Goal: Task Accomplishment & Management: Manage account settings

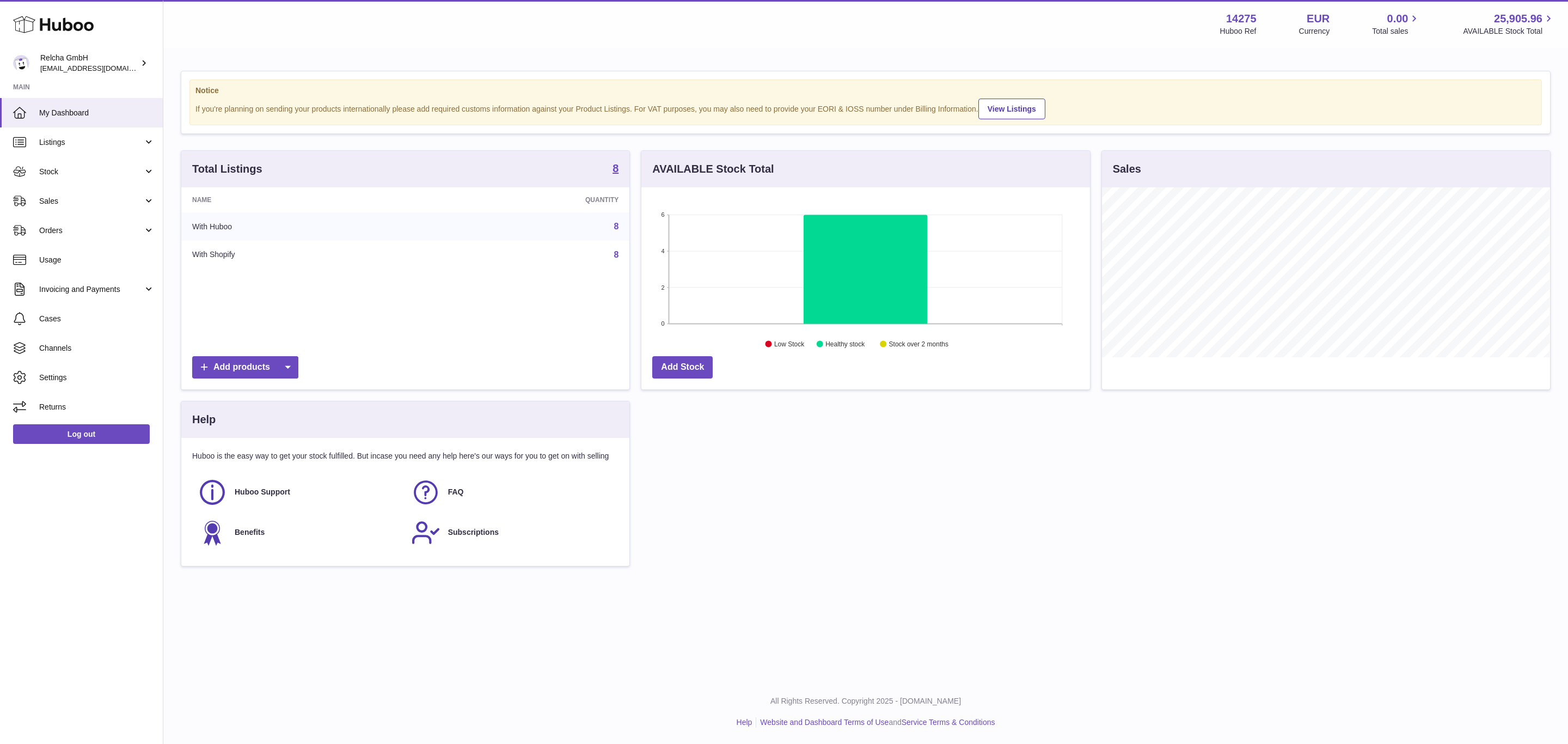
scroll to position [170, 447]
drag, startPoint x: 71, startPoint y: 144, endPoint x: 100, endPoint y: 178, distance: 44.7
click at [71, 144] on span "Listings" at bounding box center [91, 142] width 104 height 10
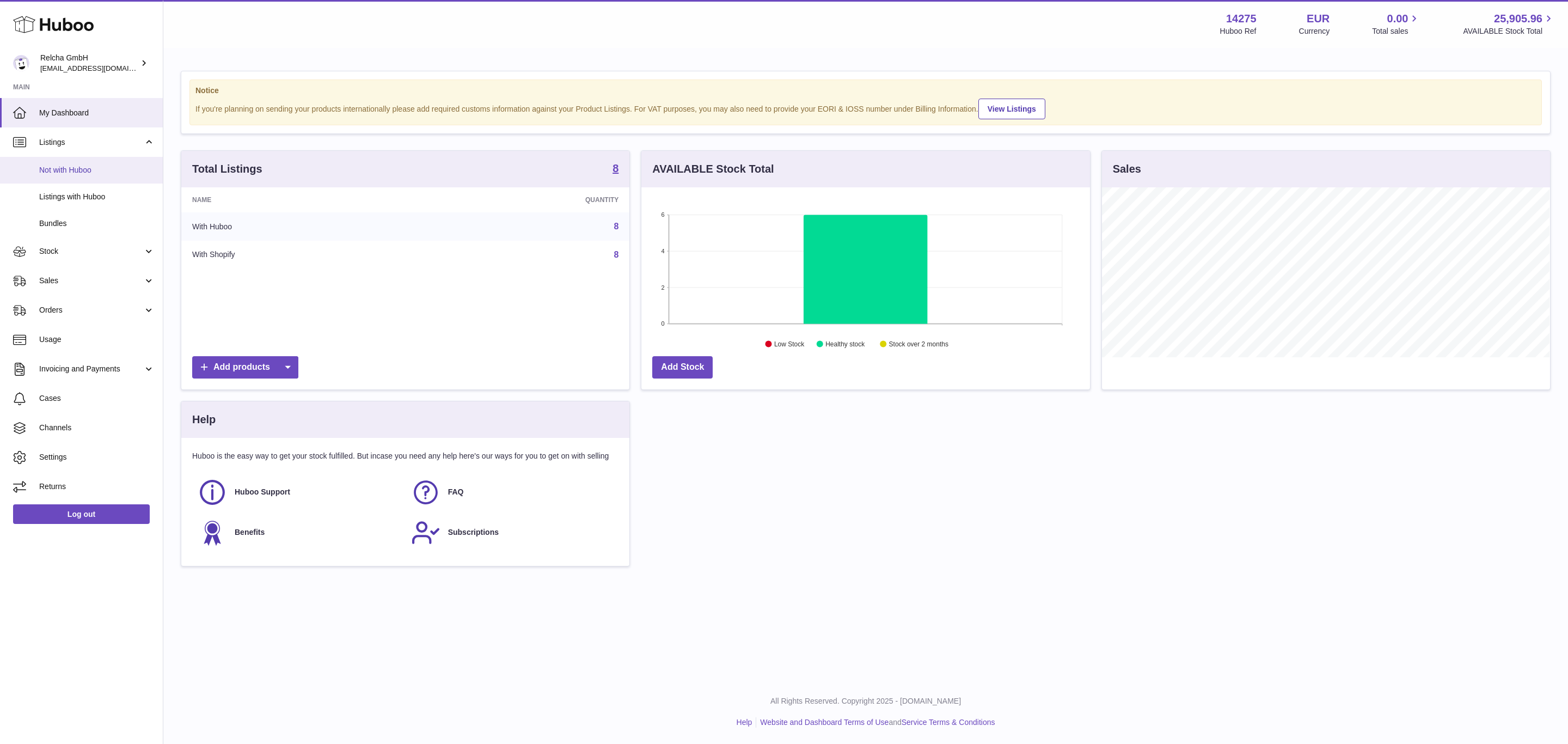
click at [94, 168] on span "Not with Huboo" at bounding box center [97, 170] width 115 height 10
click at [84, 196] on span "Listings with Huboo" at bounding box center [97, 196] width 115 height 10
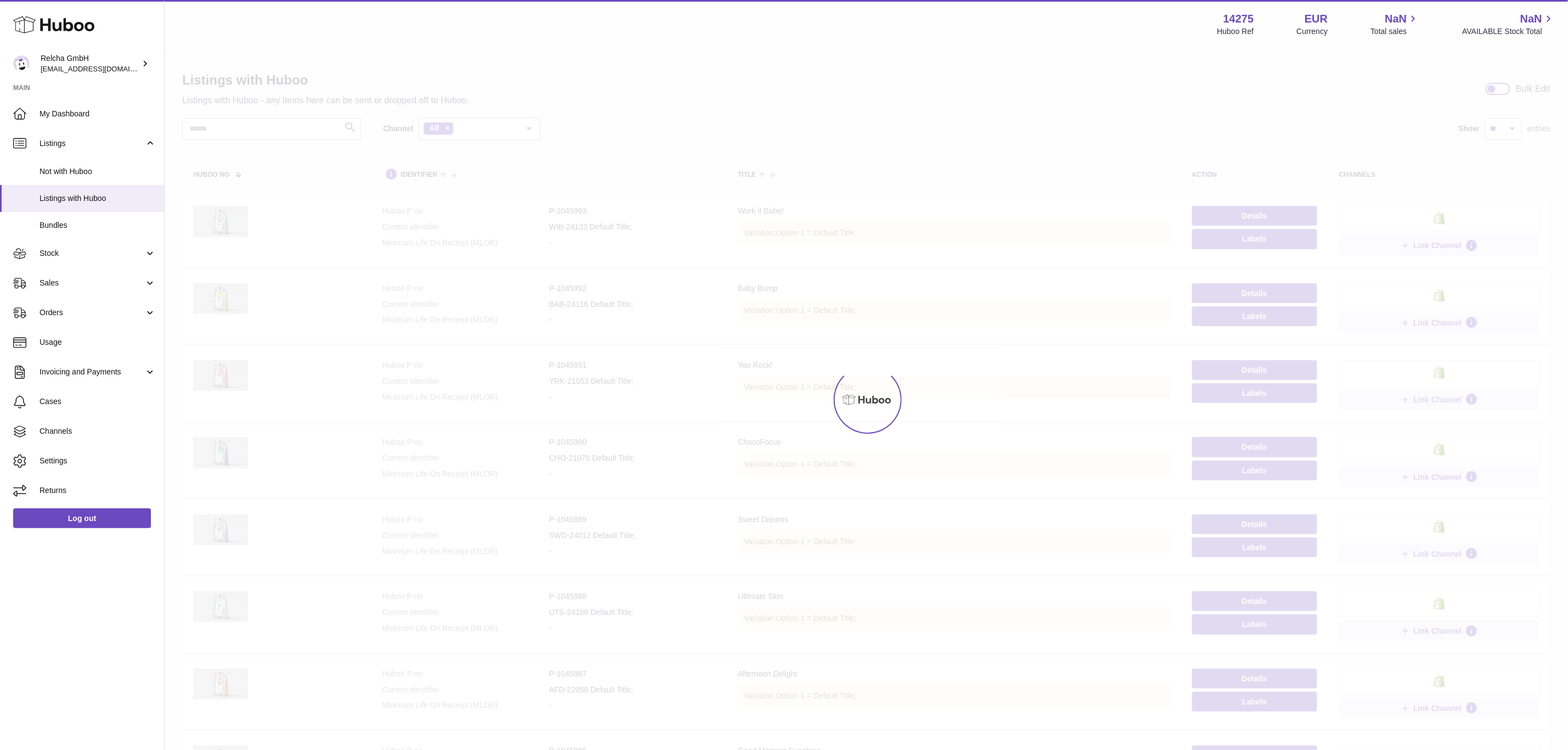
click at [292, 135] on div "Menu Huboo 14275 Huboo Ref EUR Currency NaN Total sales NaN AVAILABLE Stock Tot…" at bounding box center [867, 417] width 1404 height 834
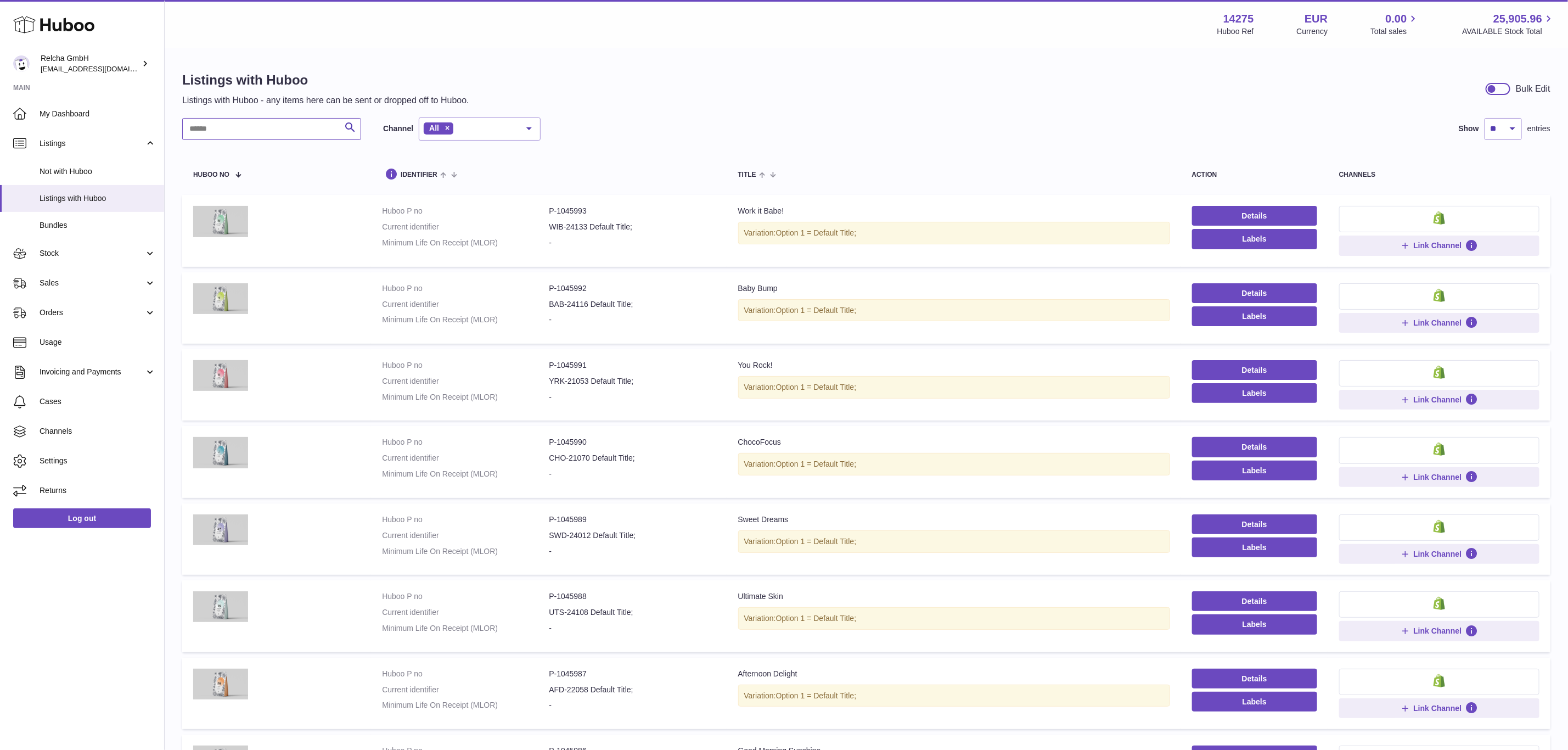
click at [293, 136] on input "text" at bounding box center [271, 129] width 179 height 22
paste input "*********"
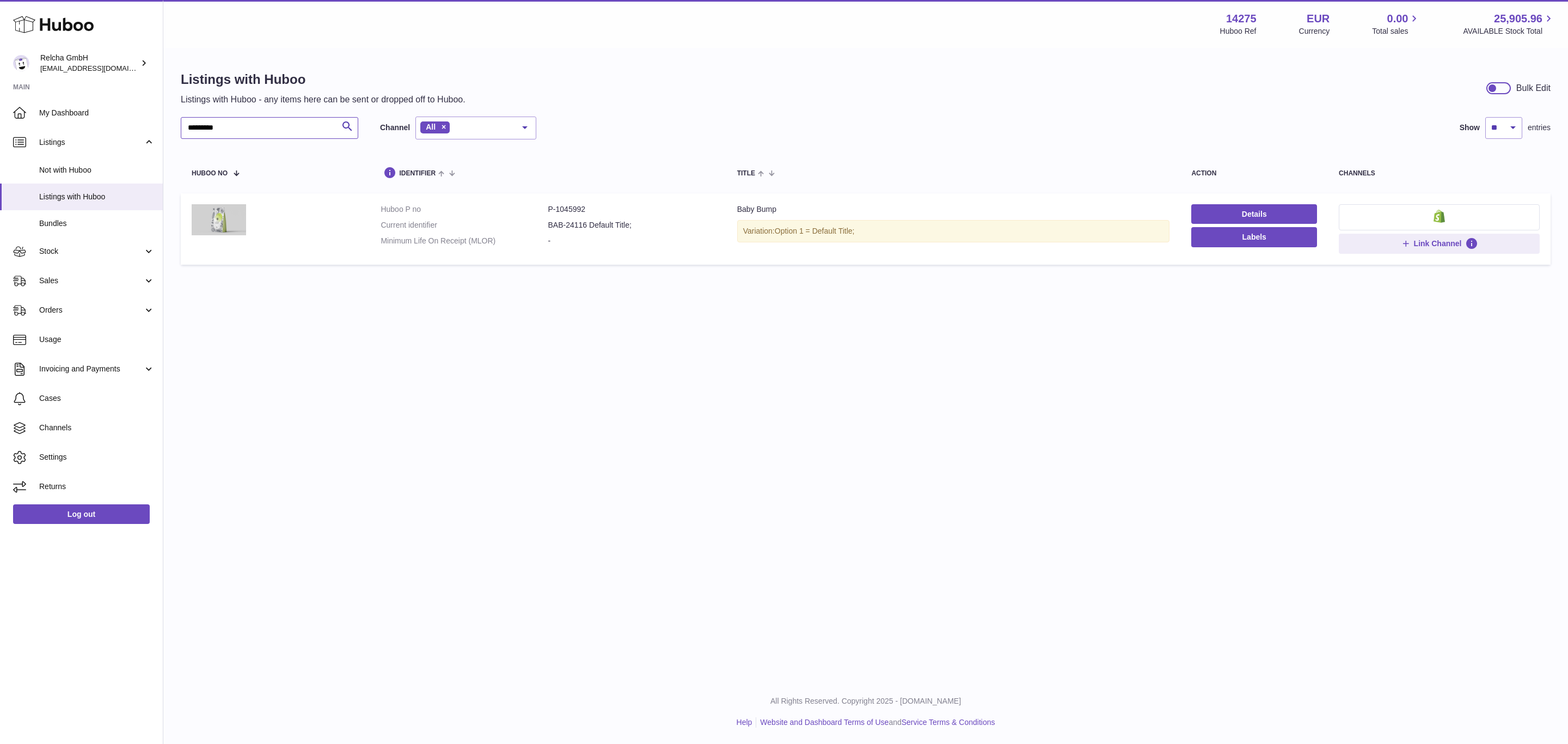
type input "*********"
click at [582, 204] on dd "P-1045992" at bounding box center [632, 209] width 167 height 10
copy dd "1045992"
click at [85, 244] on link "Stock" at bounding box center [81, 251] width 163 height 29
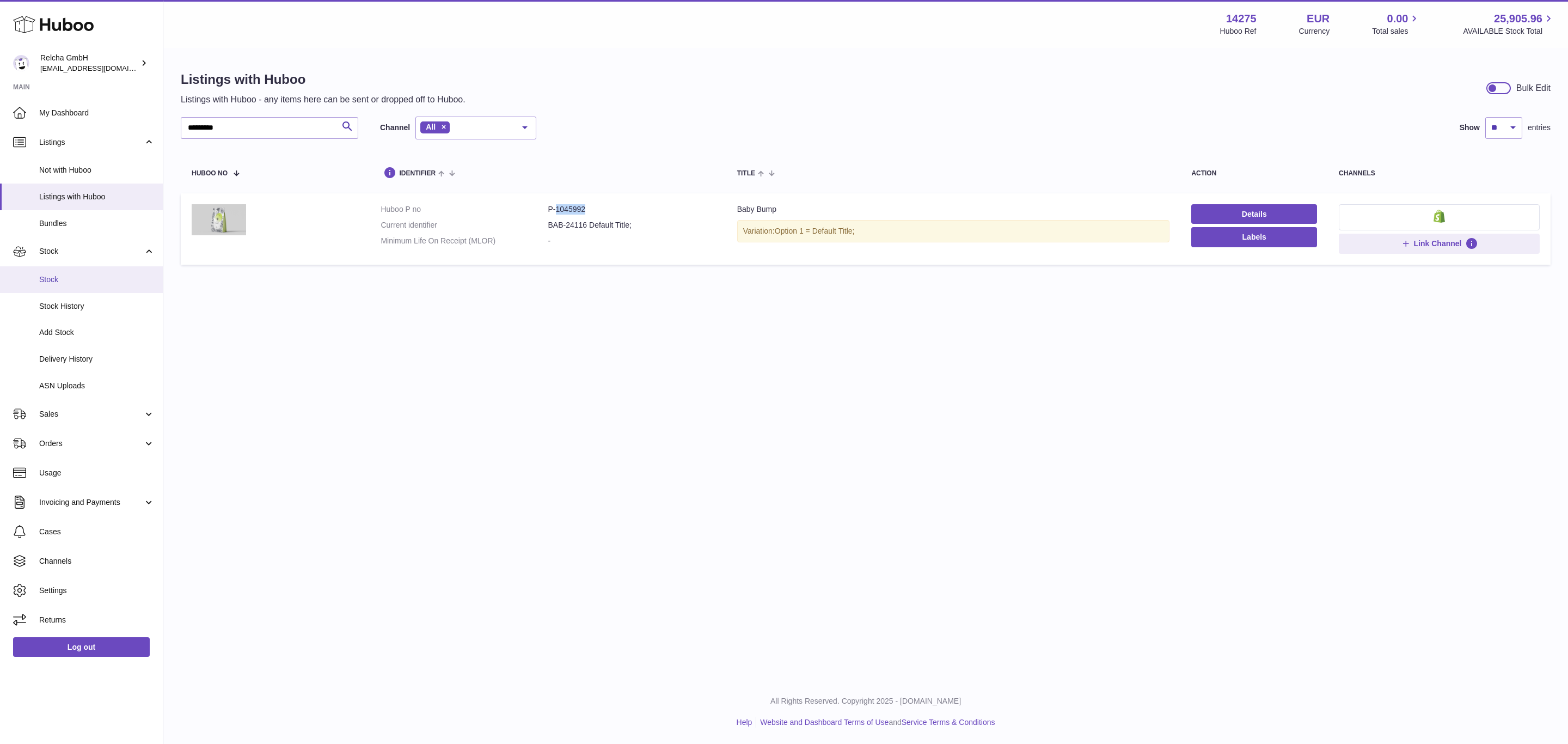
click at [82, 276] on span "Stock" at bounding box center [97, 279] width 115 height 10
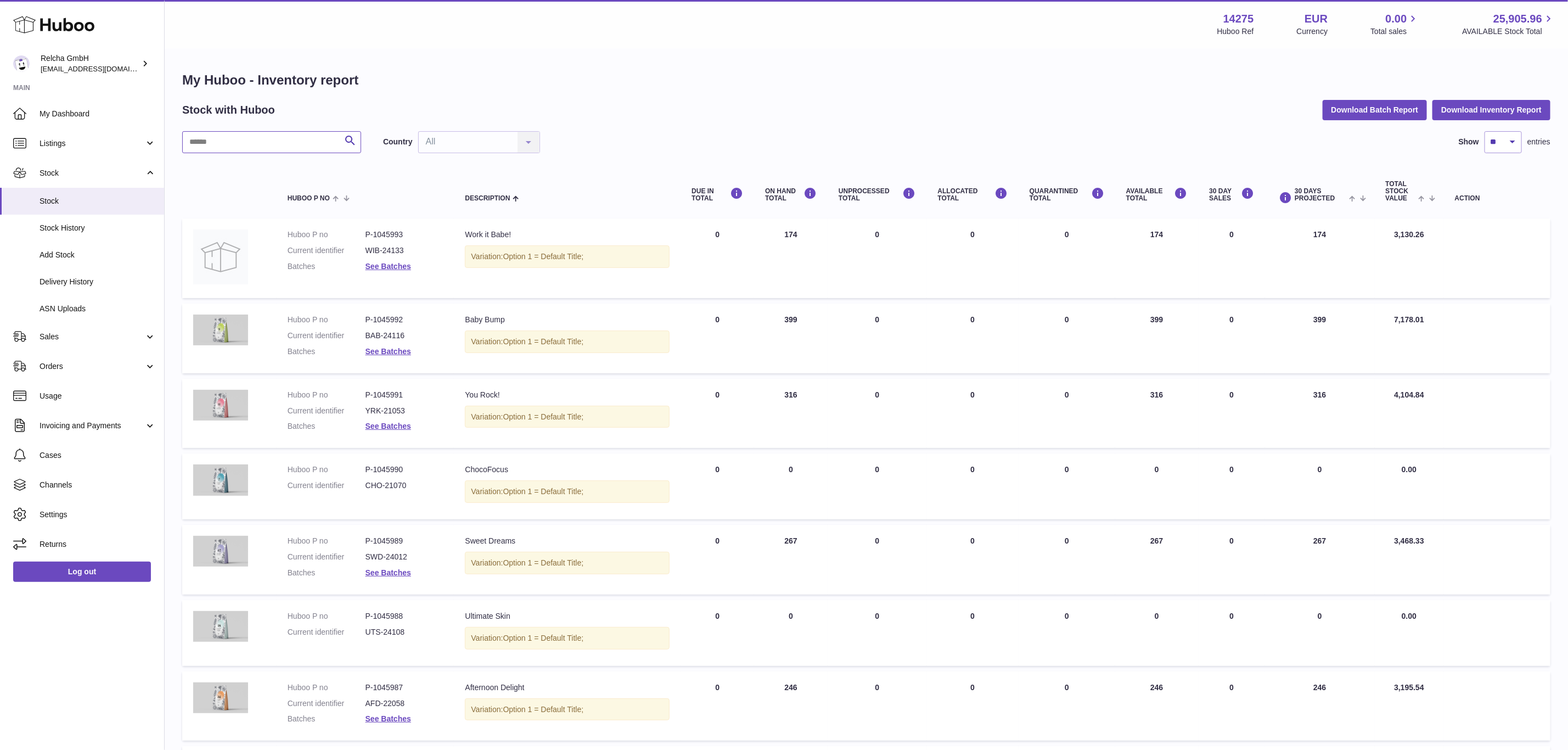
click at [255, 139] on input "text" at bounding box center [271, 142] width 179 height 22
paste input "*******"
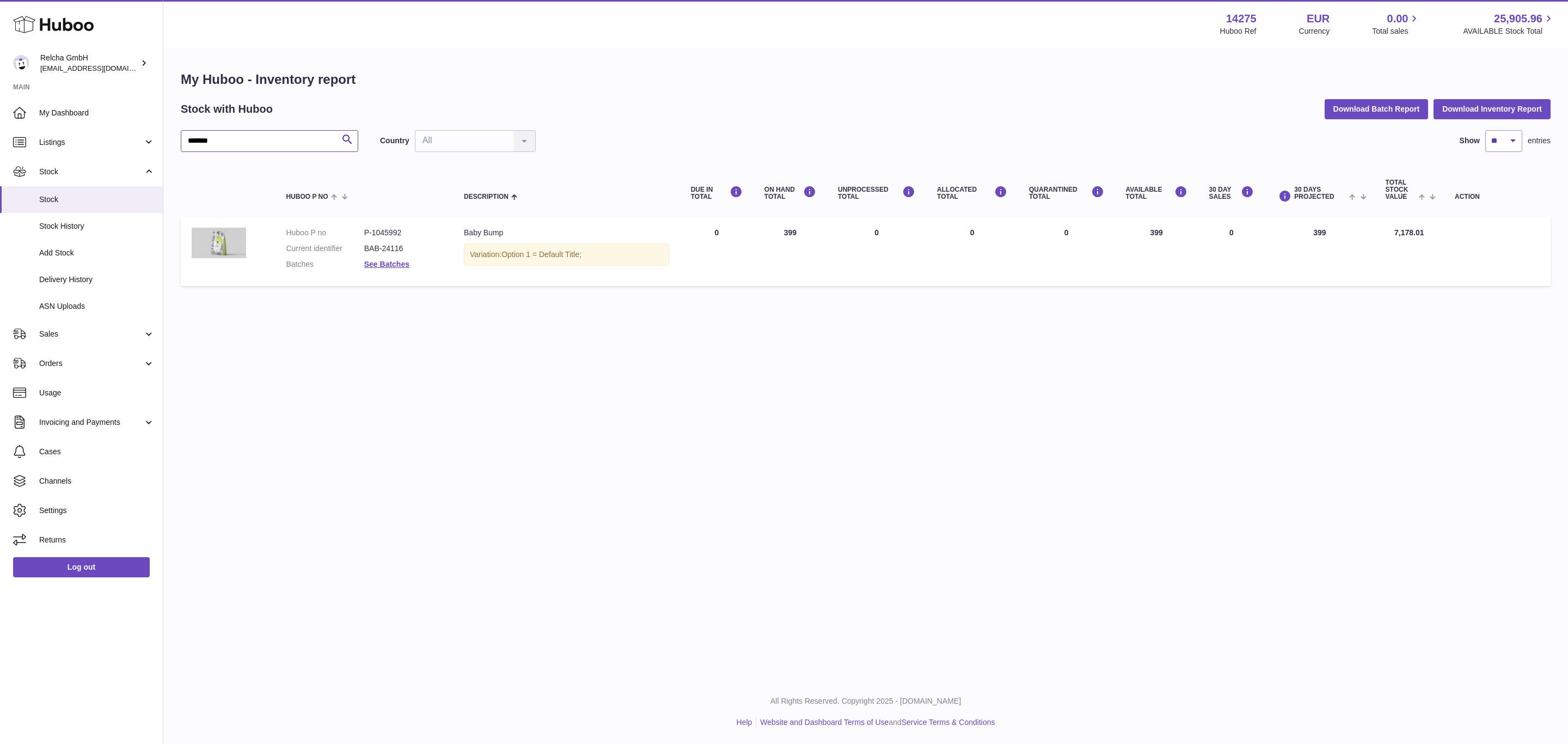
type input "*******"
click at [258, 147] on input "*******" at bounding box center [269, 141] width 177 height 22
click at [44, 143] on span "Listings" at bounding box center [91, 142] width 104 height 10
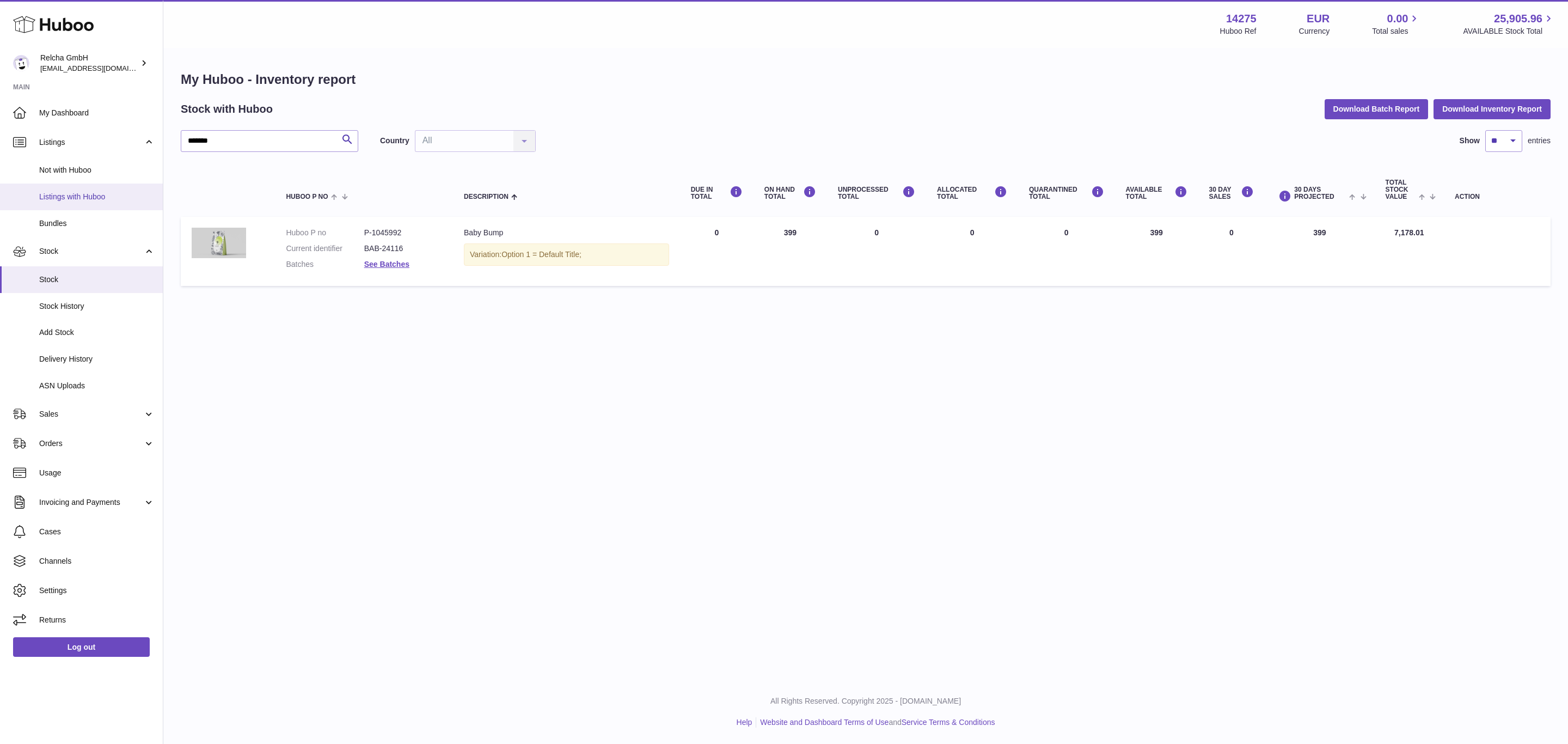
click at [88, 191] on span "Listings with Huboo" at bounding box center [97, 196] width 115 height 10
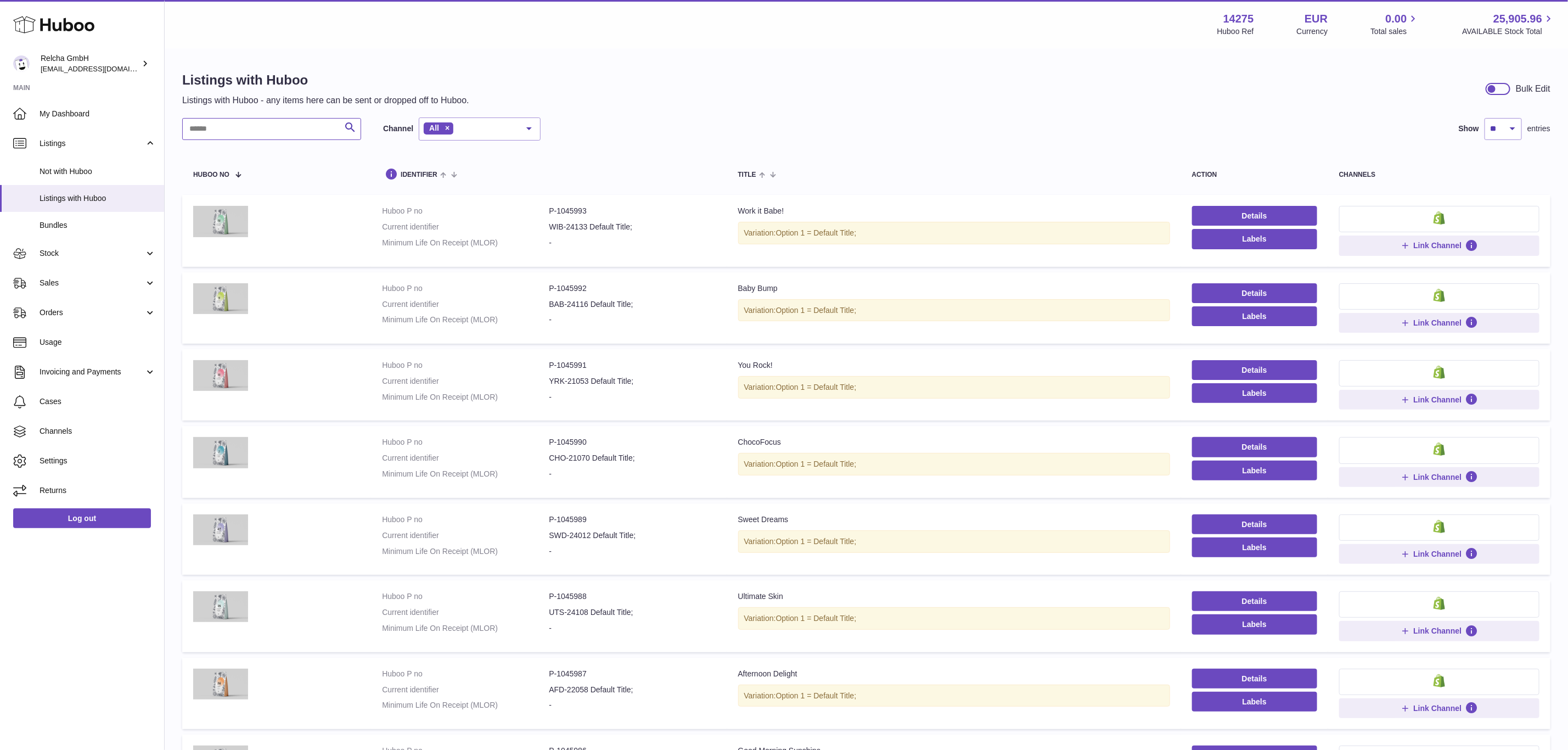
click at [261, 135] on input "text" at bounding box center [271, 129] width 179 height 22
paste input "*******"
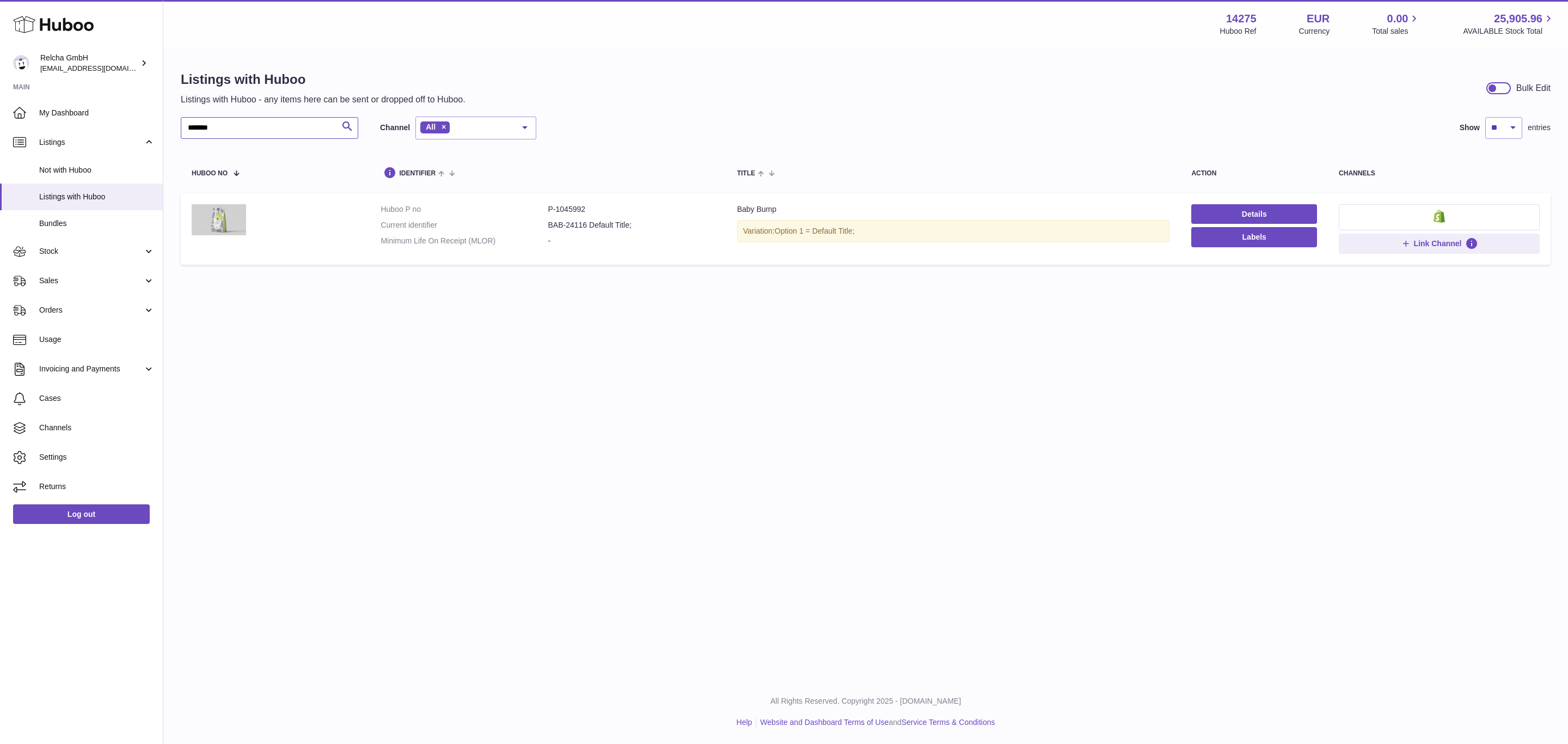
type input "*******"
click at [1459, 214] on button at bounding box center [1438, 218] width 201 height 26
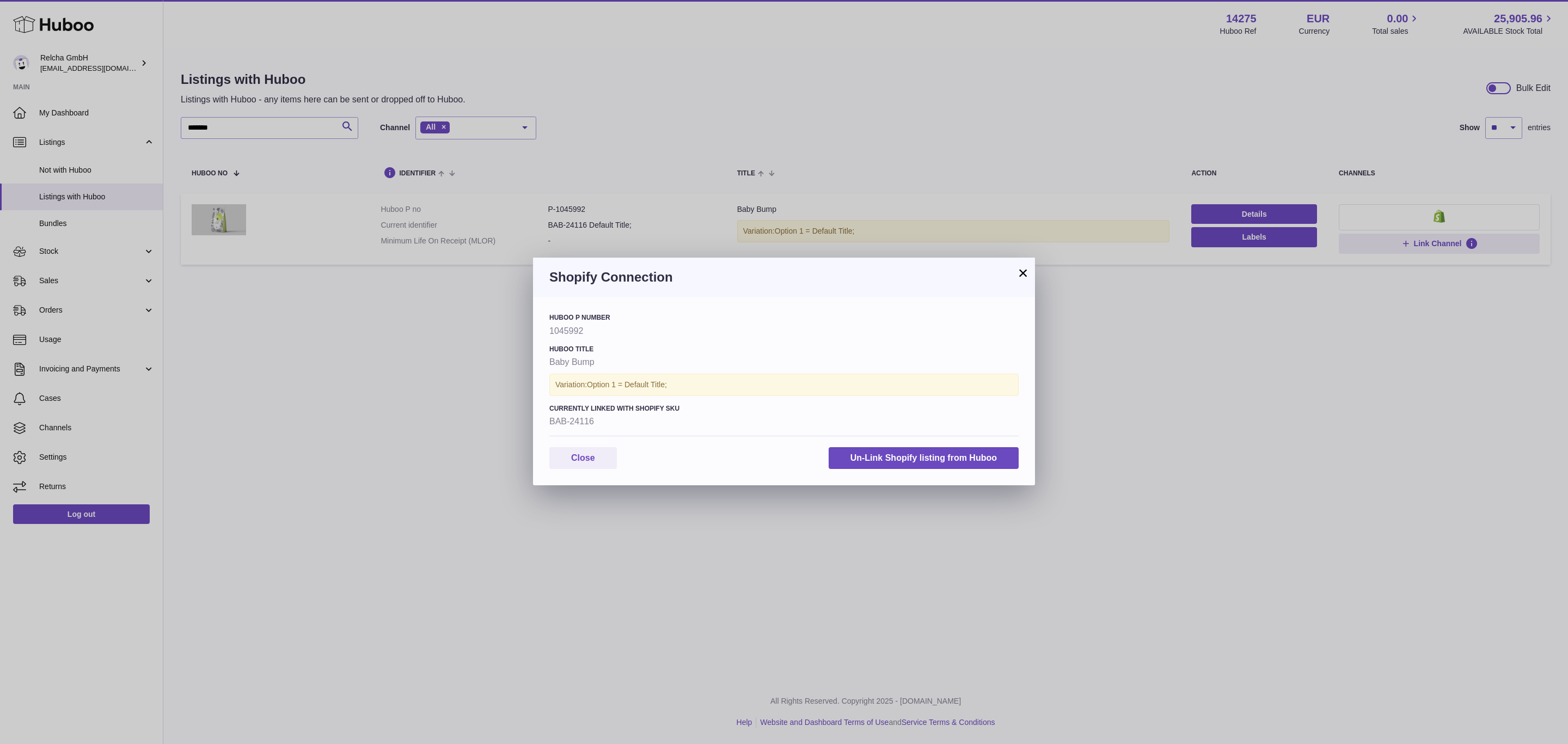
click at [1017, 270] on button "×" at bounding box center [1023, 272] width 13 height 13
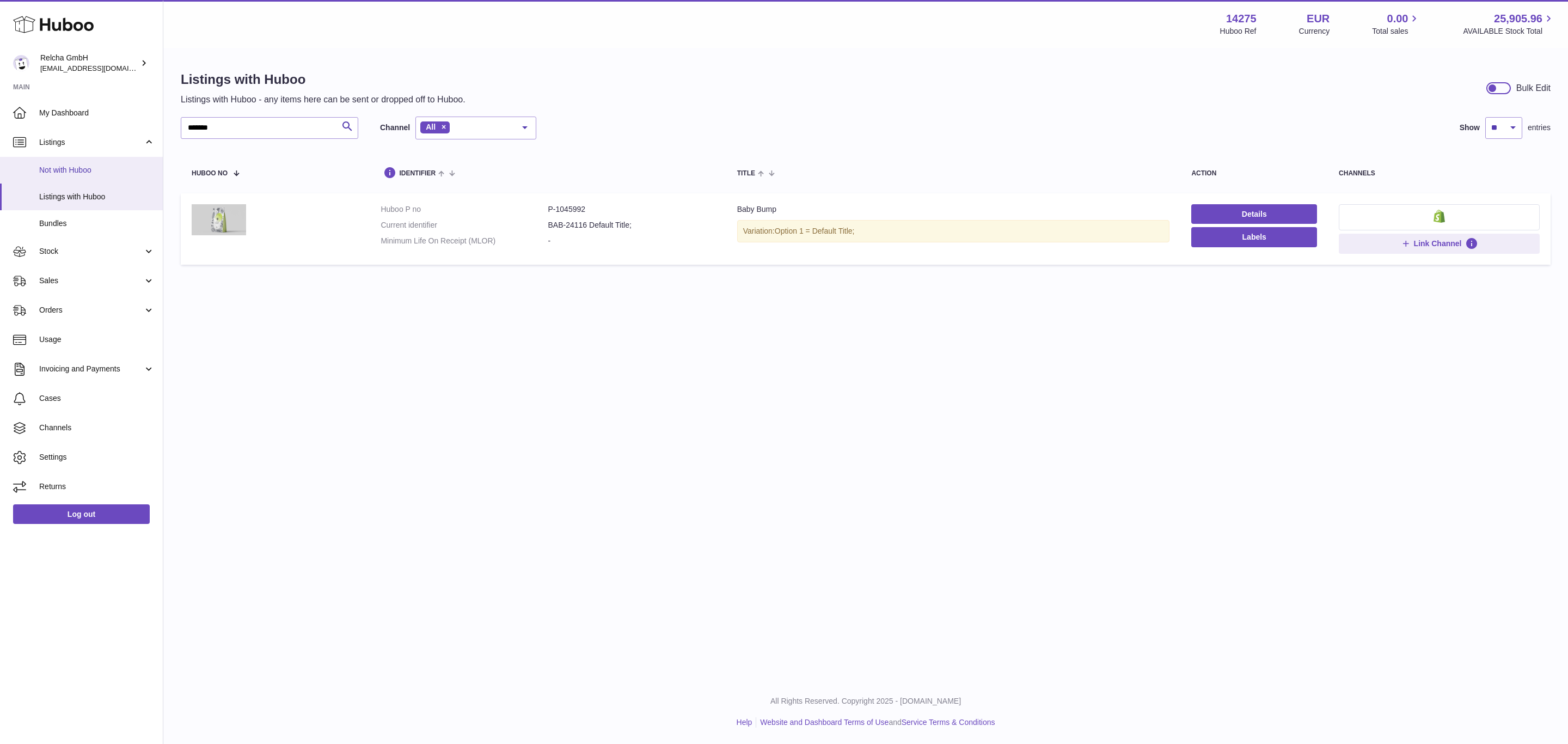
click at [87, 172] on span "Not with Huboo" at bounding box center [97, 170] width 115 height 10
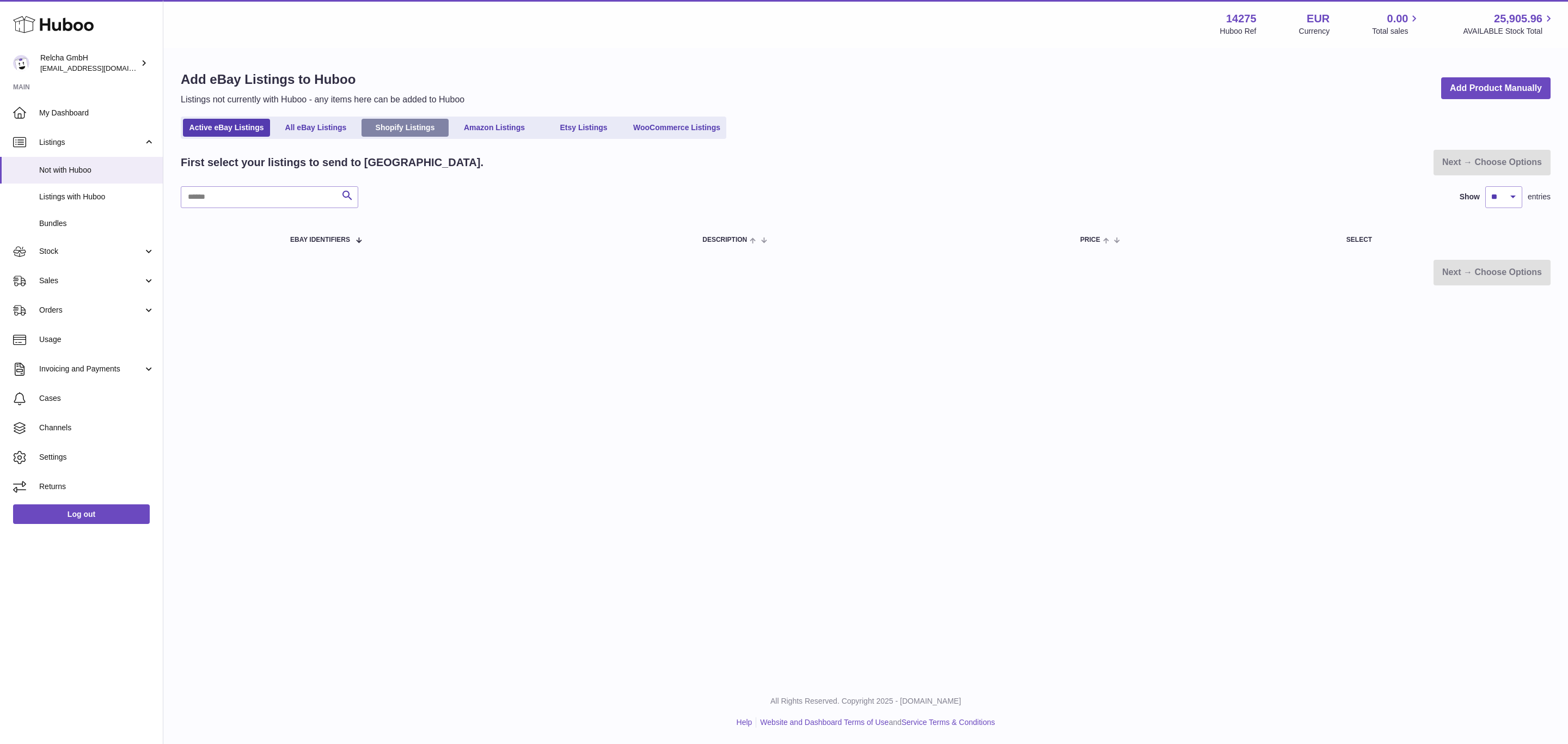
click at [410, 128] on link "Shopify Listings" at bounding box center [404, 127] width 87 height 18
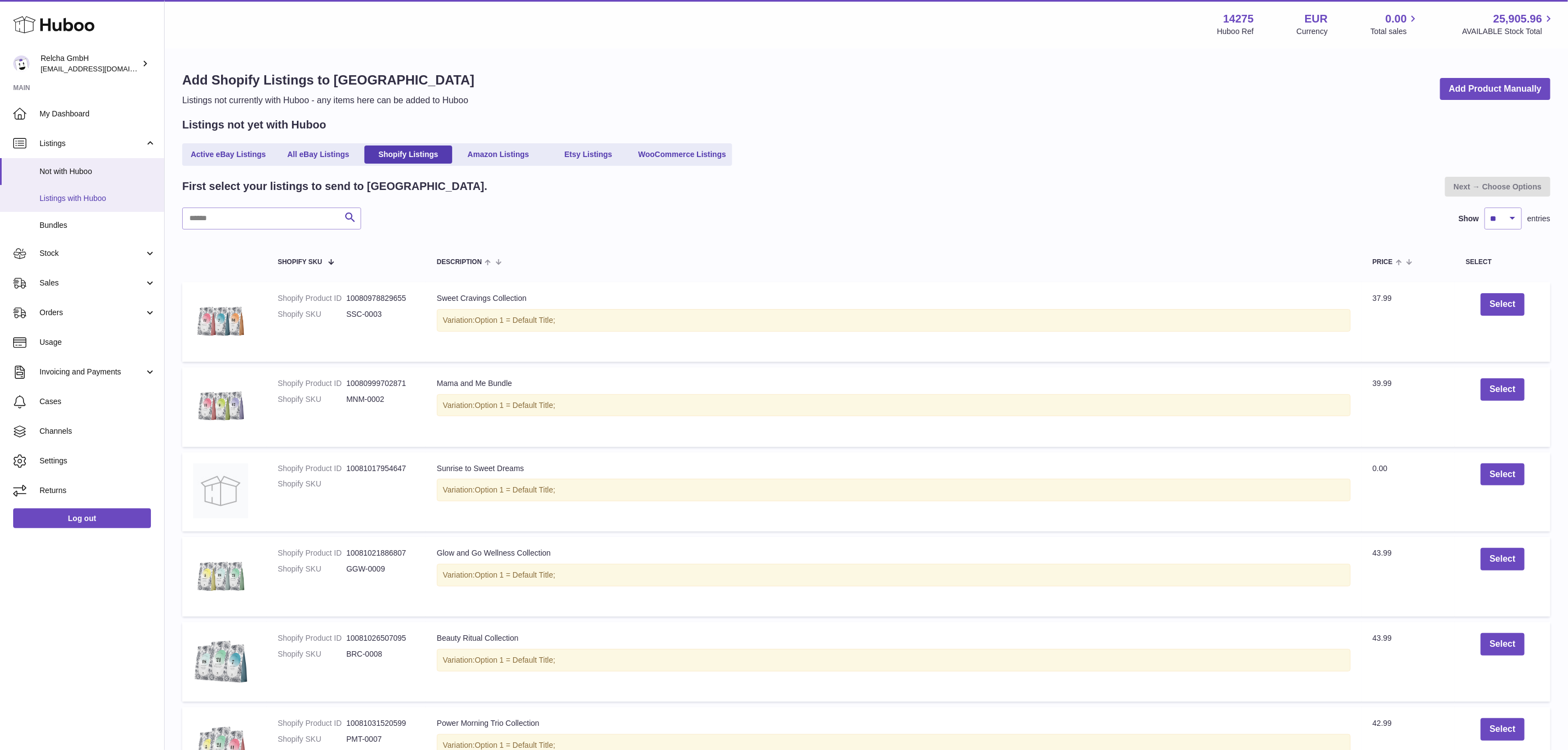
click at [112, 202] on span "Listings with Huboo" at bounding box center [98, 198] width 116 height 10
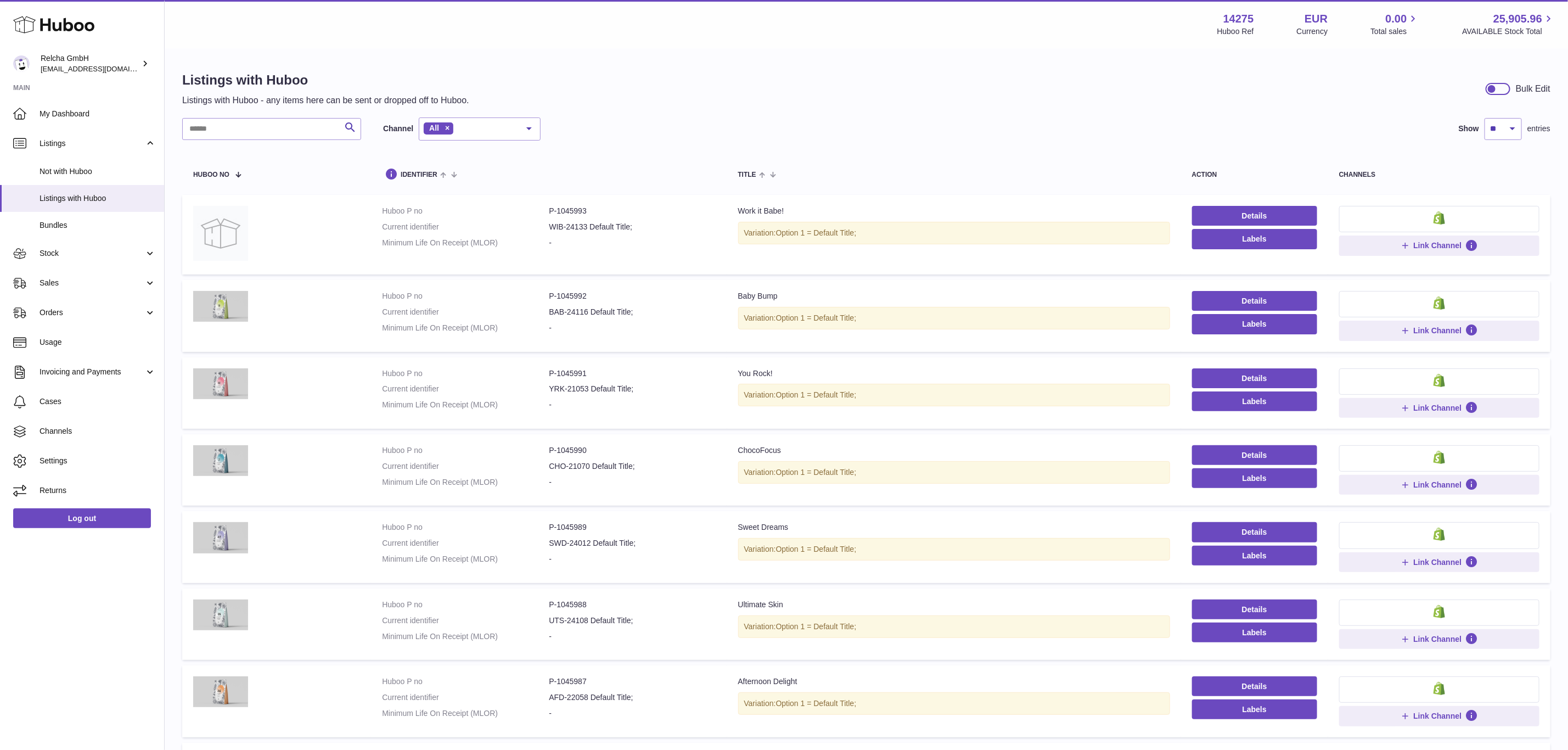
click at [1412, 298] on button at bounding box center [1439, 304] width 201 height 26
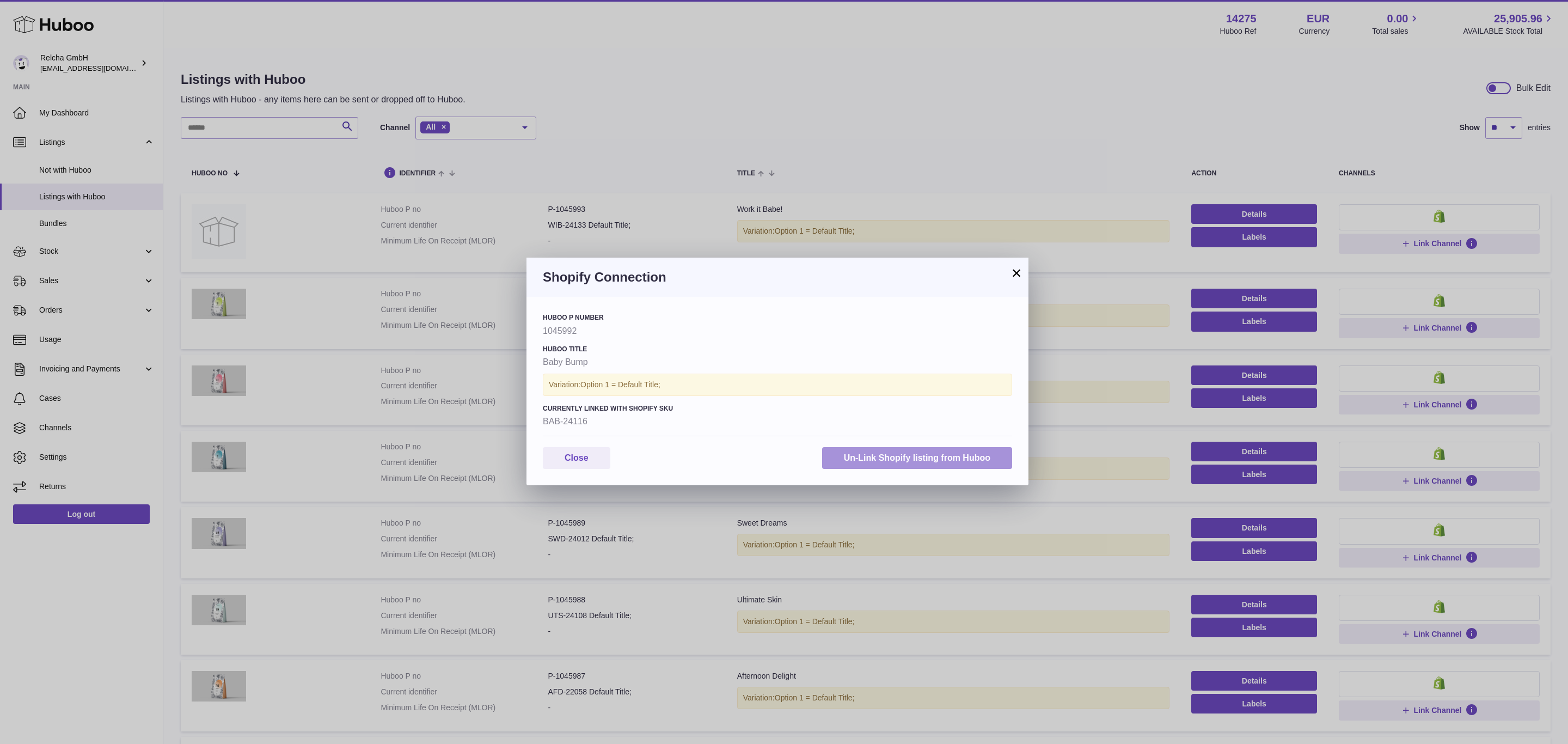
click at [931, 459] on button "Un-Link Shopify listing from Huboo" at bounding box center [917, 458] width 190 height 22
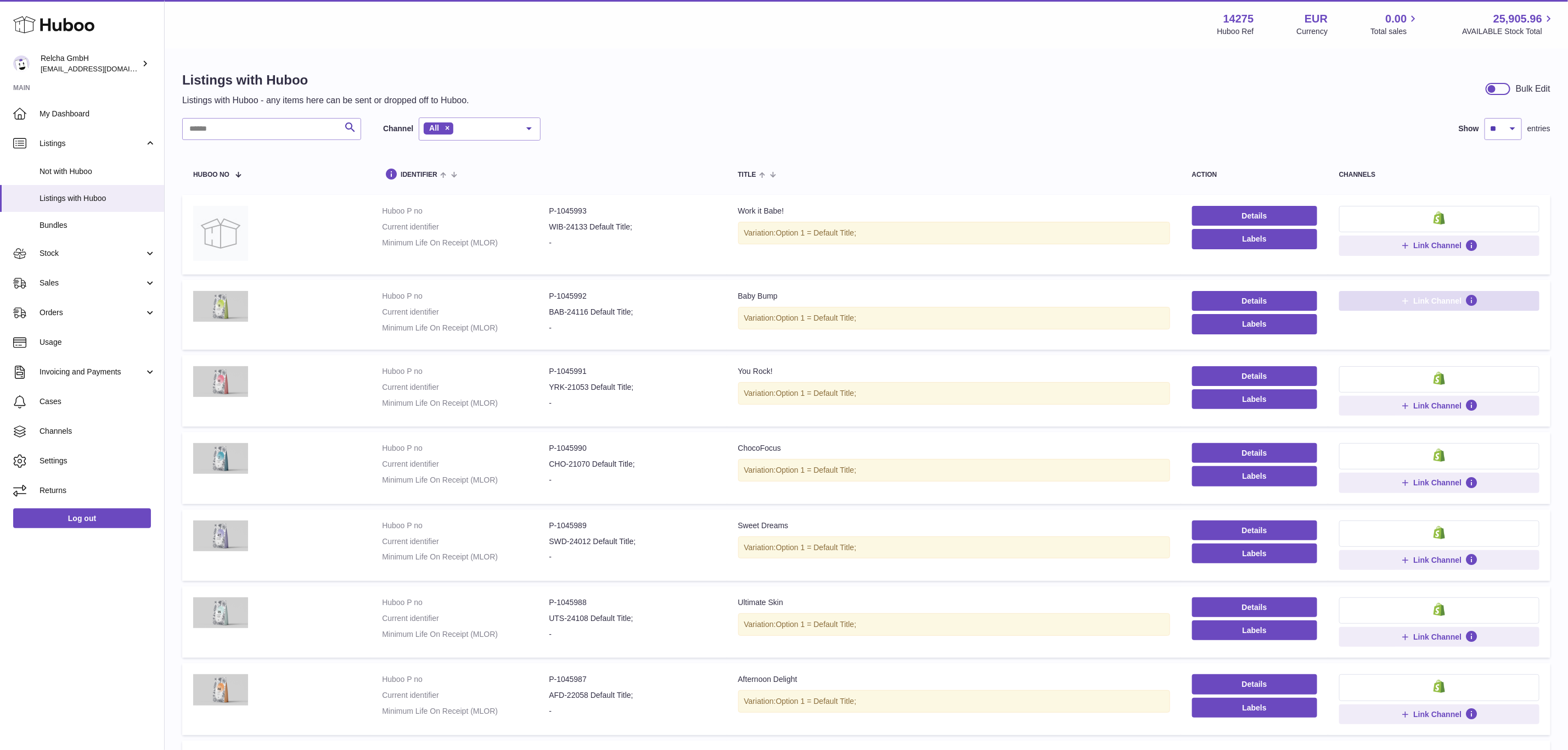
click at [1415, 304] on span "Link Channel" at bounding box center [1438, 301] width 48 height 10
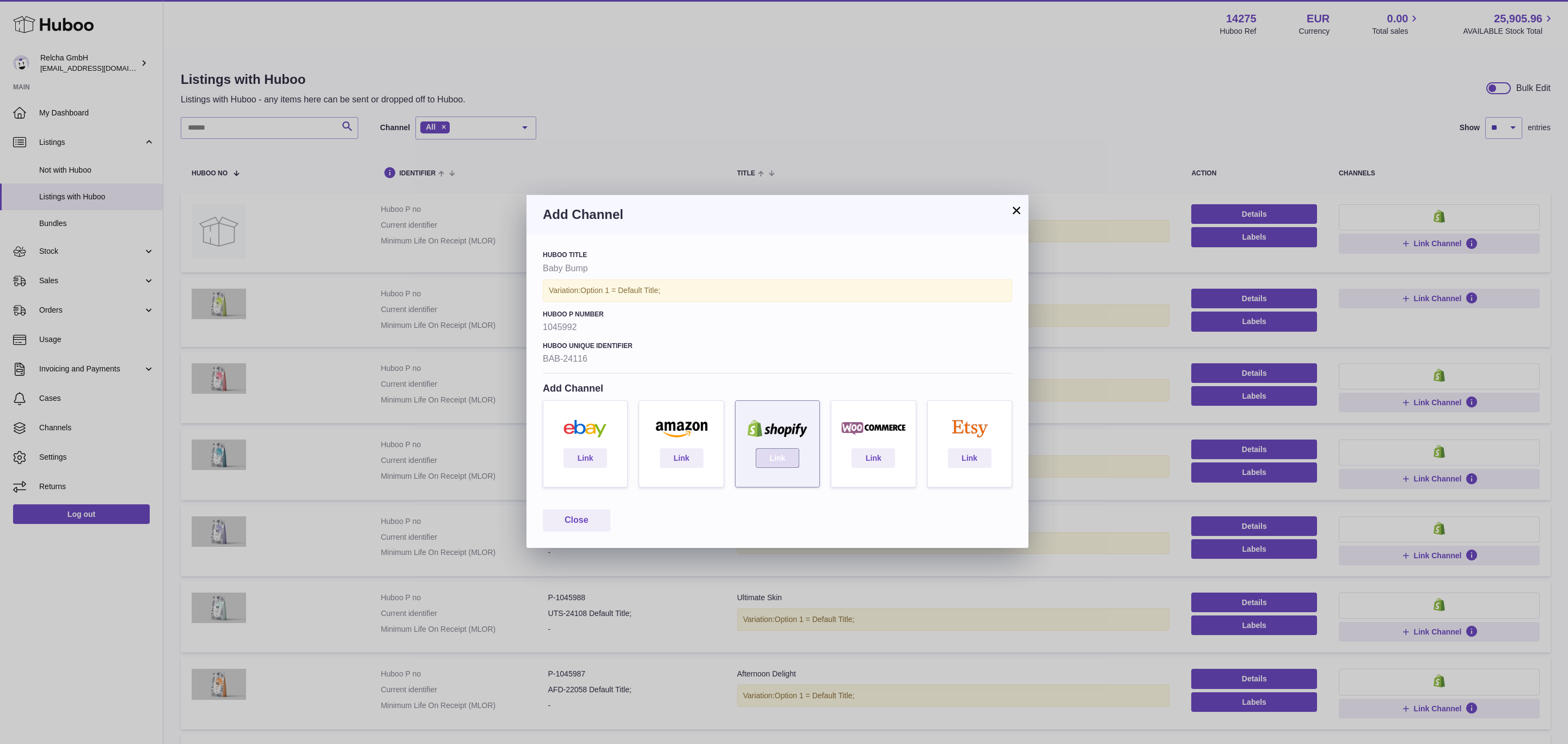
click at [784, 460] on link "Link" at bounding box center [777, 458] width 44 height 20
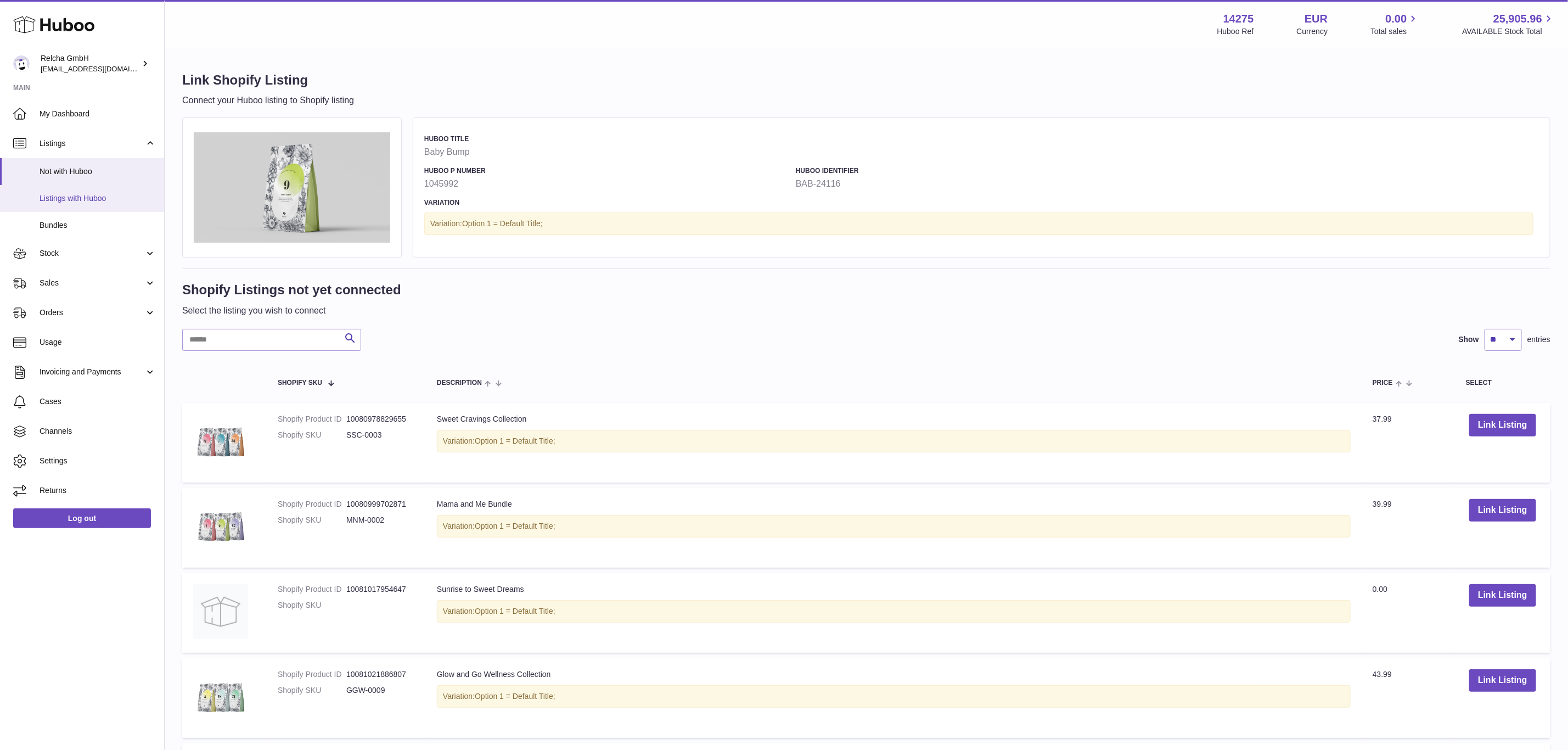
click at [74, 193] on span "Listings with Huboo" at bounding box center [98, 198] width 116 height 10
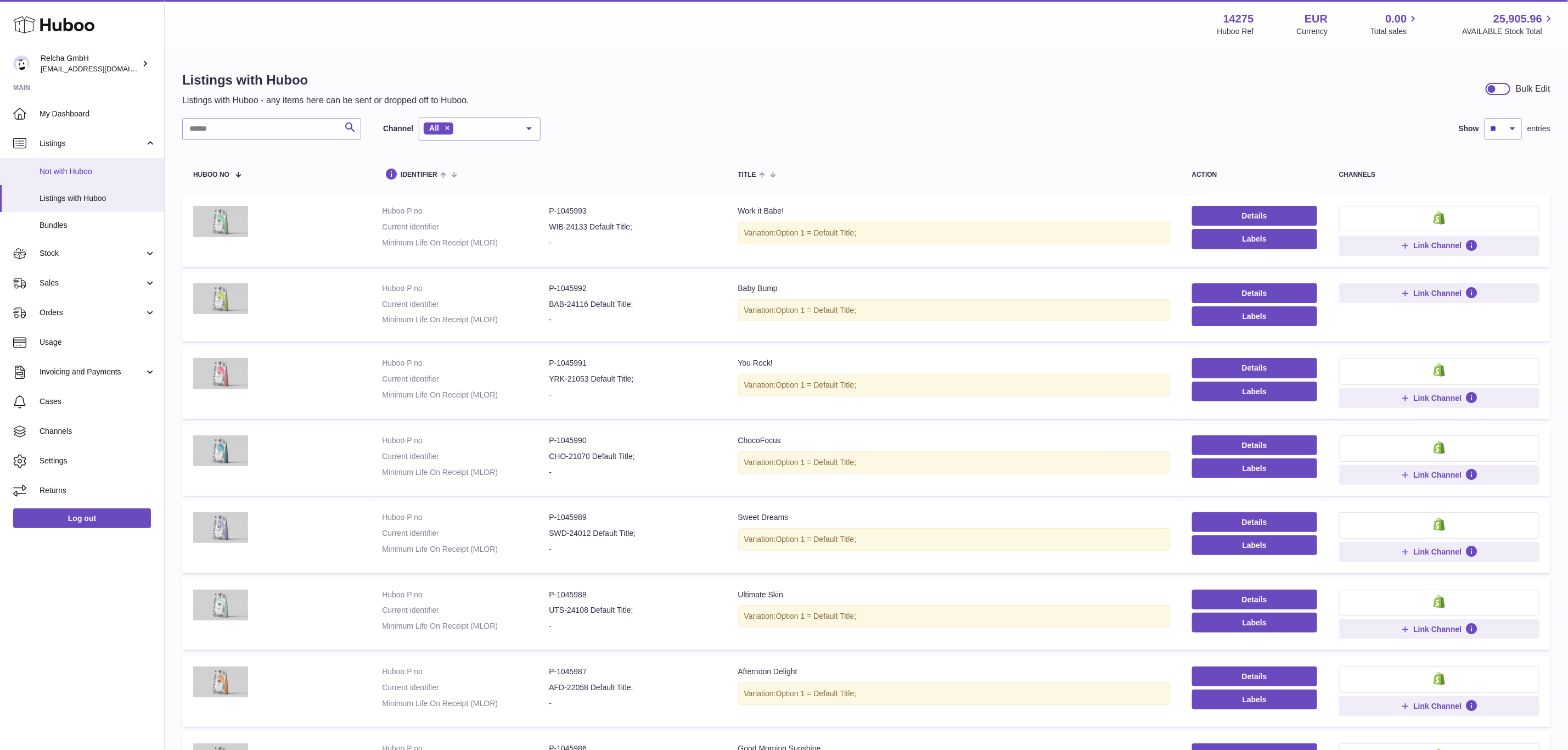
click at [80, 173] on span "Not with Huboo" at bounding box center [98, 171] width 116 height 10
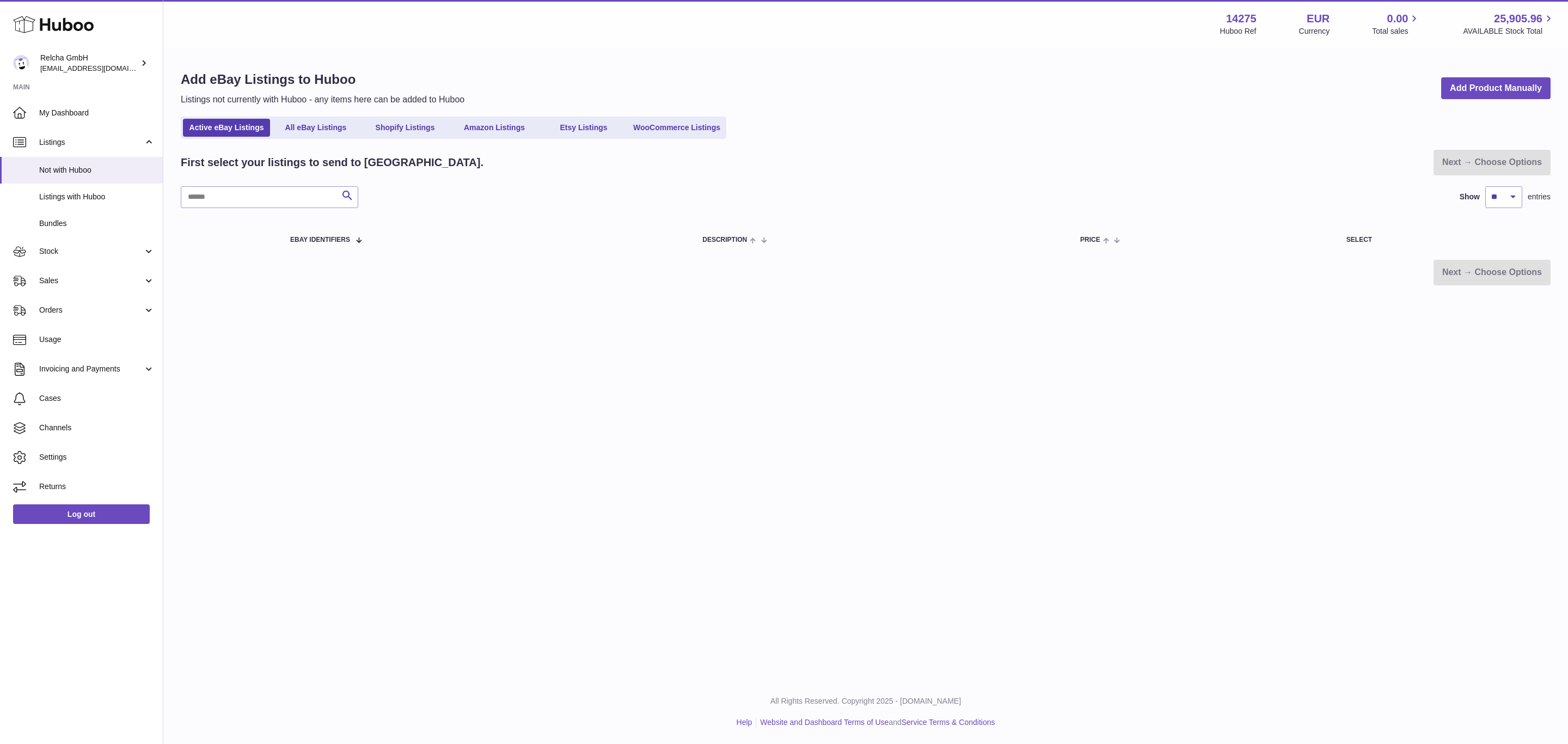
click at [418, 139] on div "Add eBay Listings to Huboo Listings not currently with Huboo - any items here c…" at bounding box center [866, 178] width 1404 height 258
click at [418, 132] on link "Shopify Listings" at bounding box center [404, 127] width 87 height 18
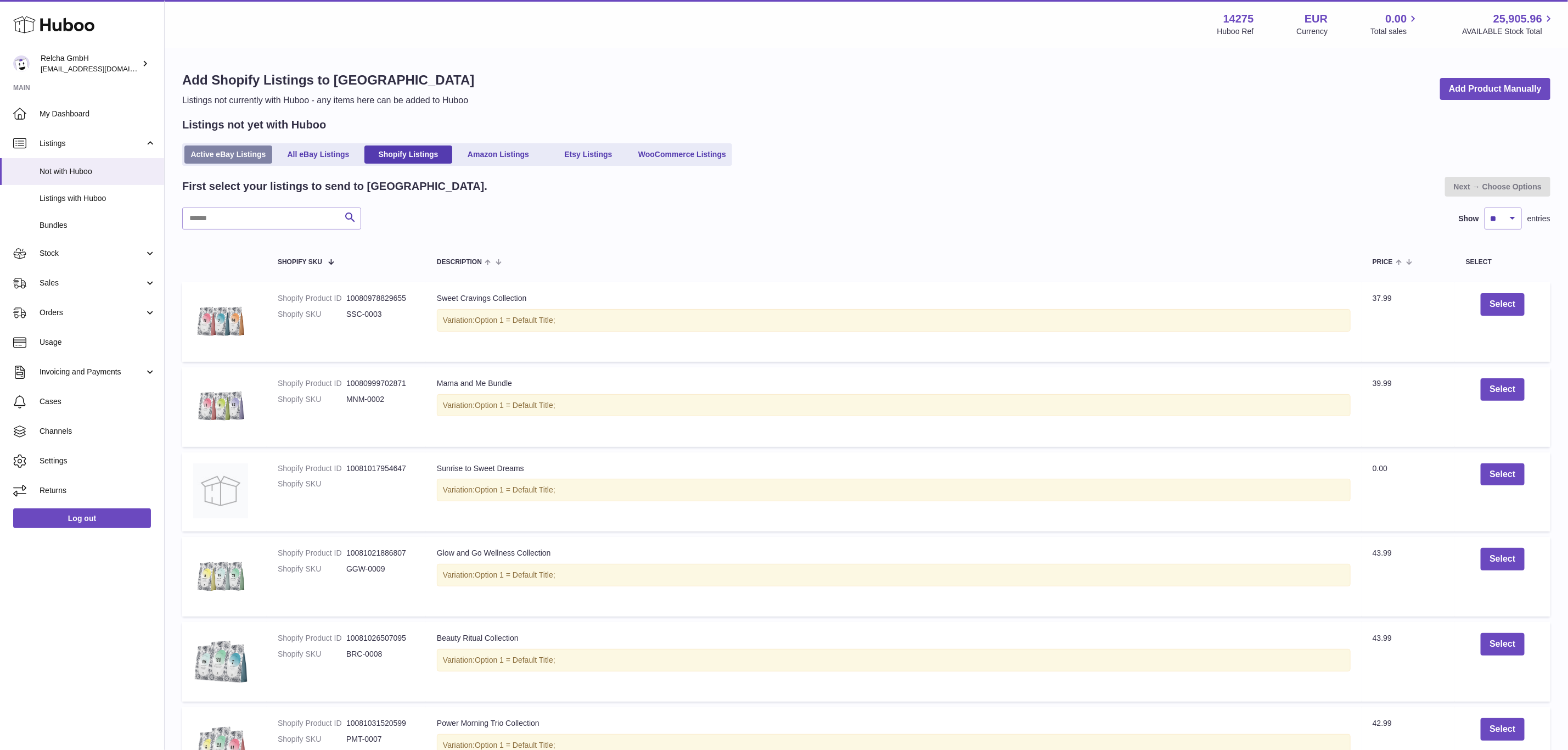
click at [229, 153] on link "Active eBay Listings" at bounding box center [228, 154] width 88 height 18
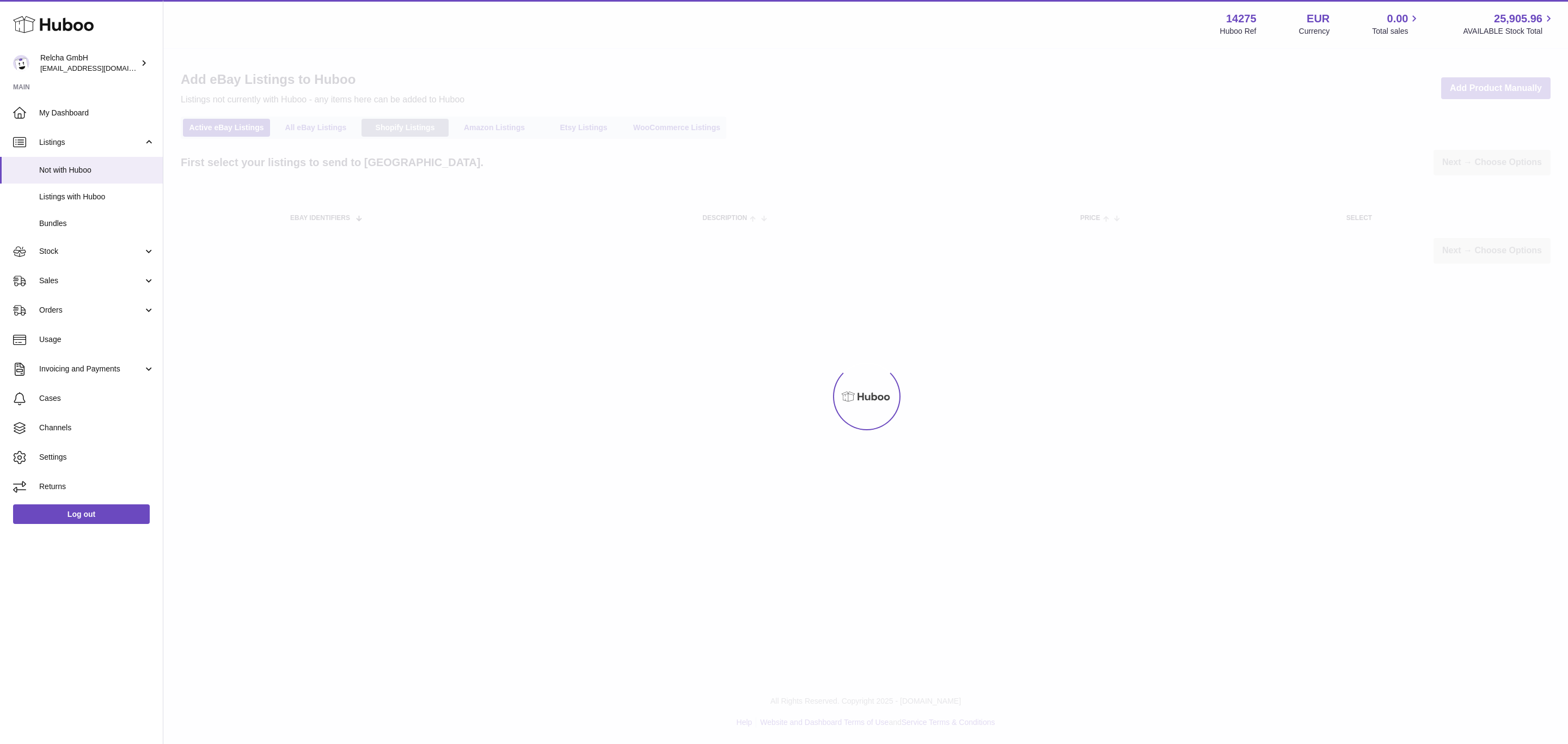
click at [404, 129] on div "Menu Huboo 14275 Huboo Ref EUR Currency 0.00 Total sales 25,905.96 AVAILABLE St…" at bounding box center [866, 142] width 1404 height 285
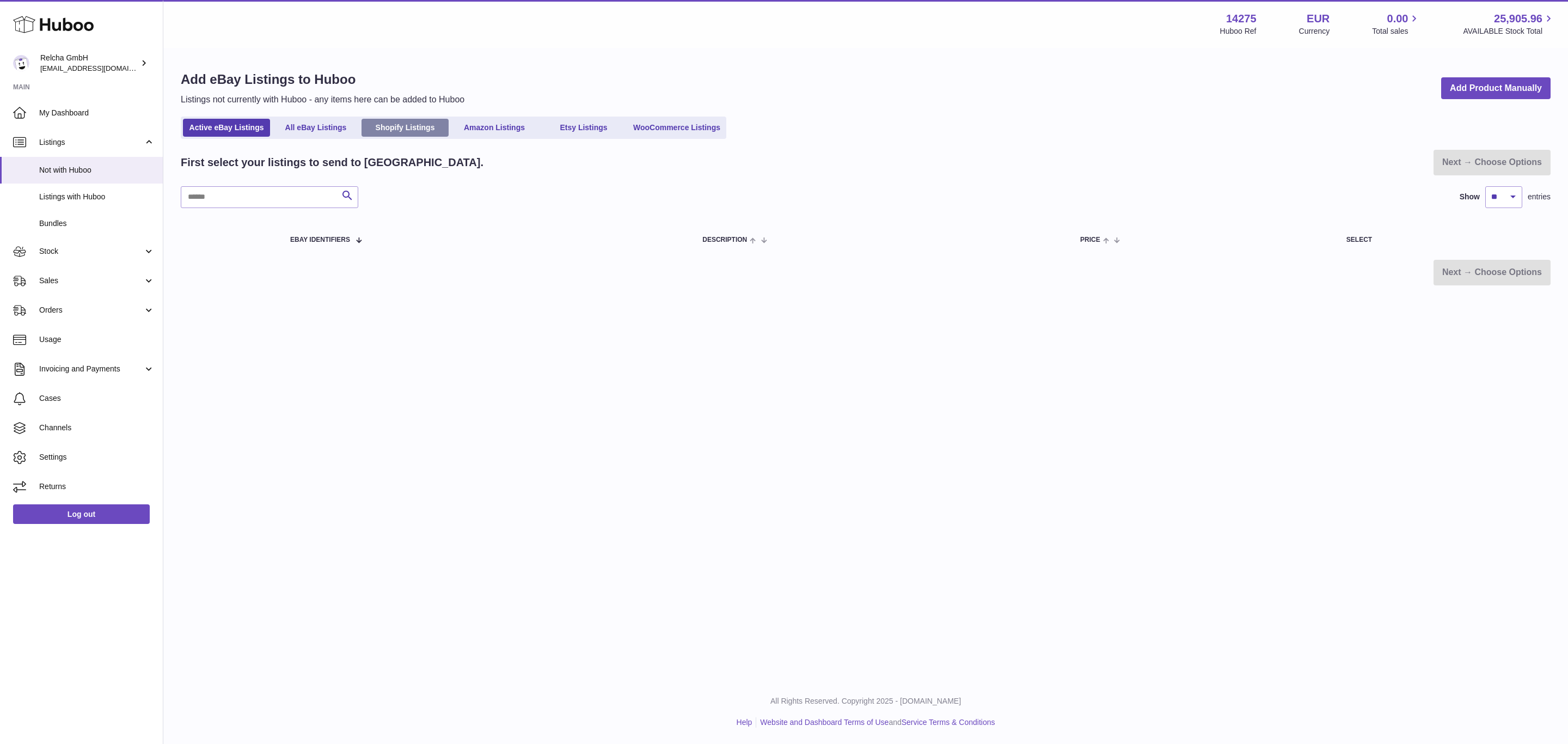
click at [404, 129] on link "Shopify Listings" at bounding box center [404, 127] width 87 height 18
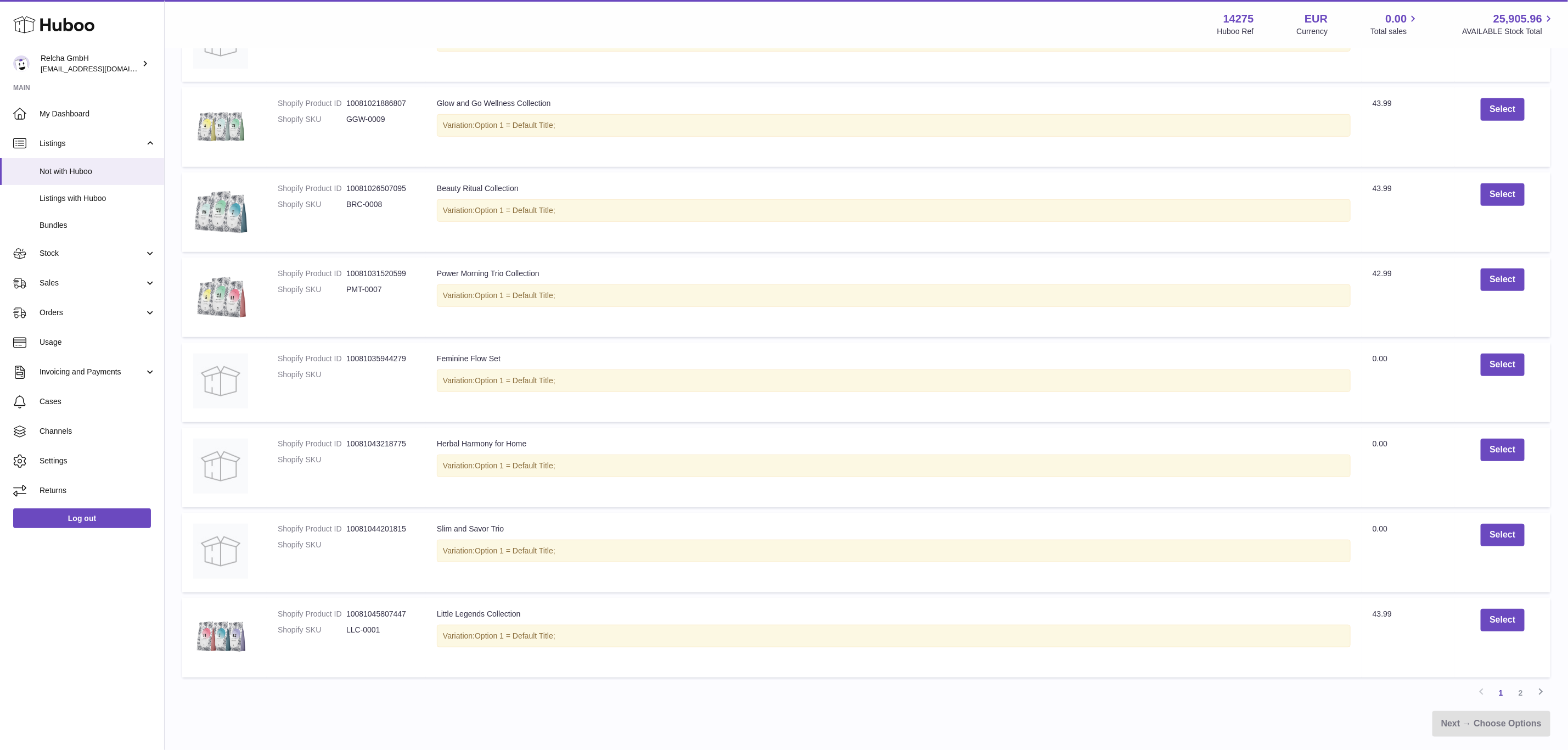
scroll to position [518, 0]
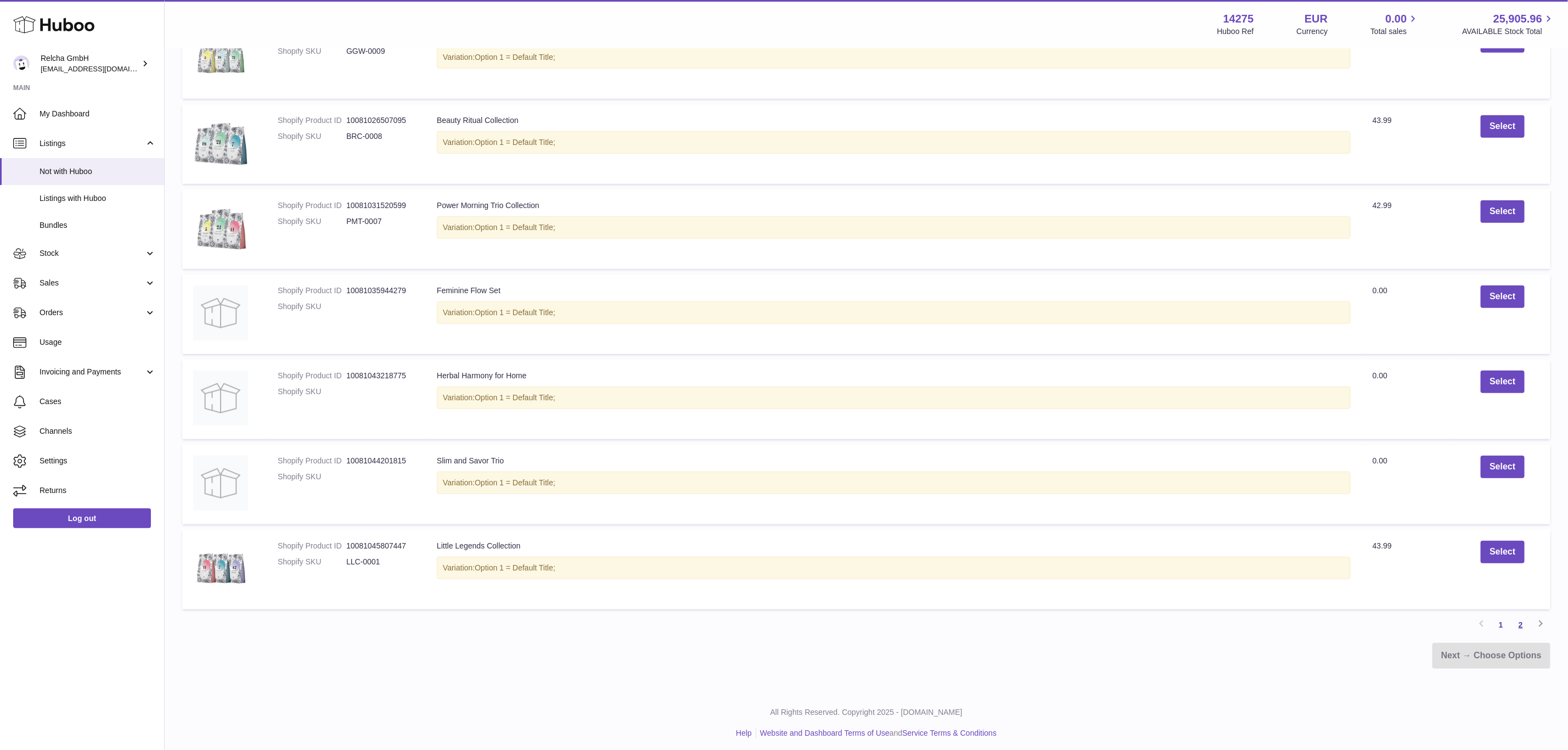
click at [1522, 619] on link "2" at bounding box center [1522, 625] width 20 height 20
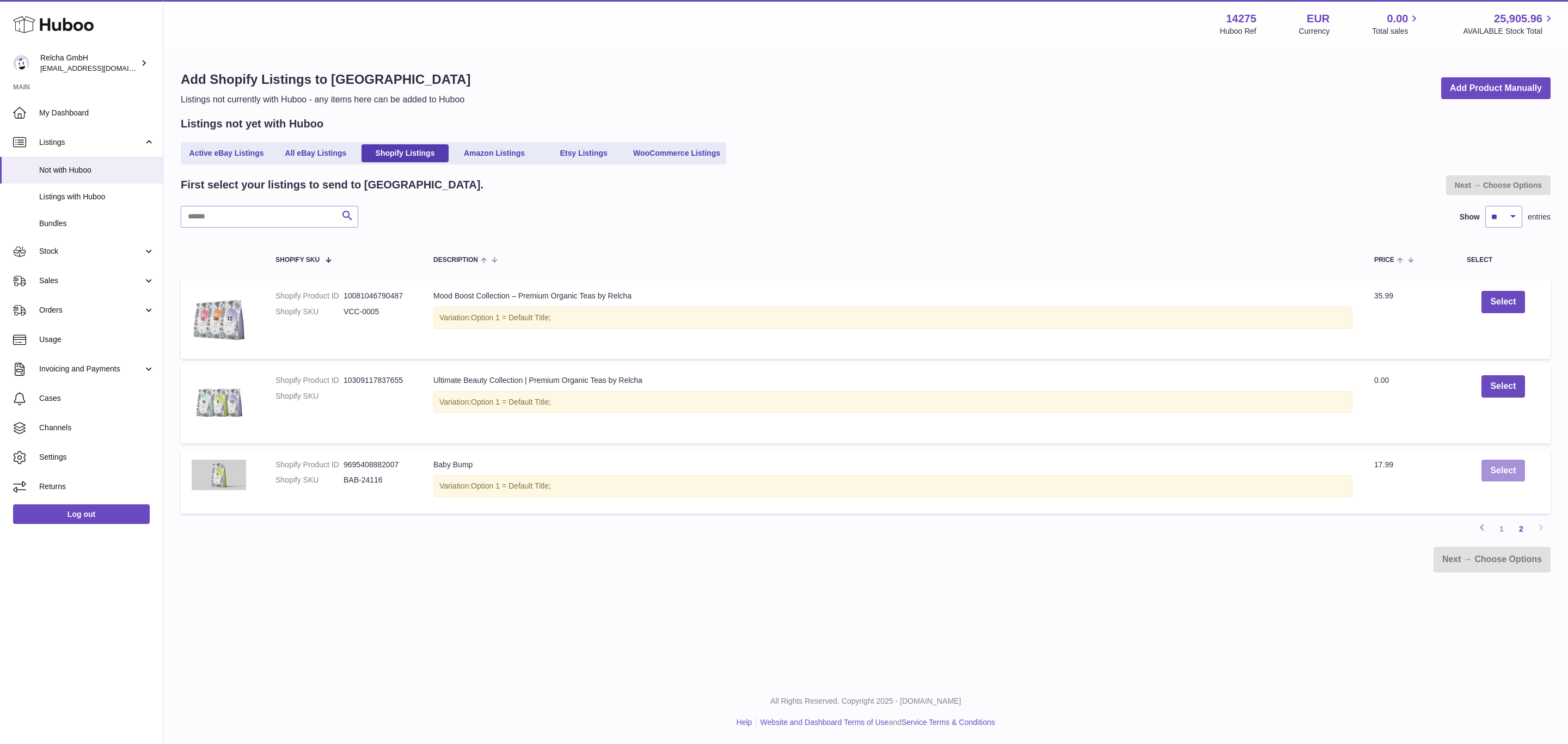
click at [1498, 473] on button "Select" at bounding box center [1503, 470] width 43 height 22
click at [1461, 560] on link "Next → Choose Options" at bounding box center [1492, 571] width 117 height 25
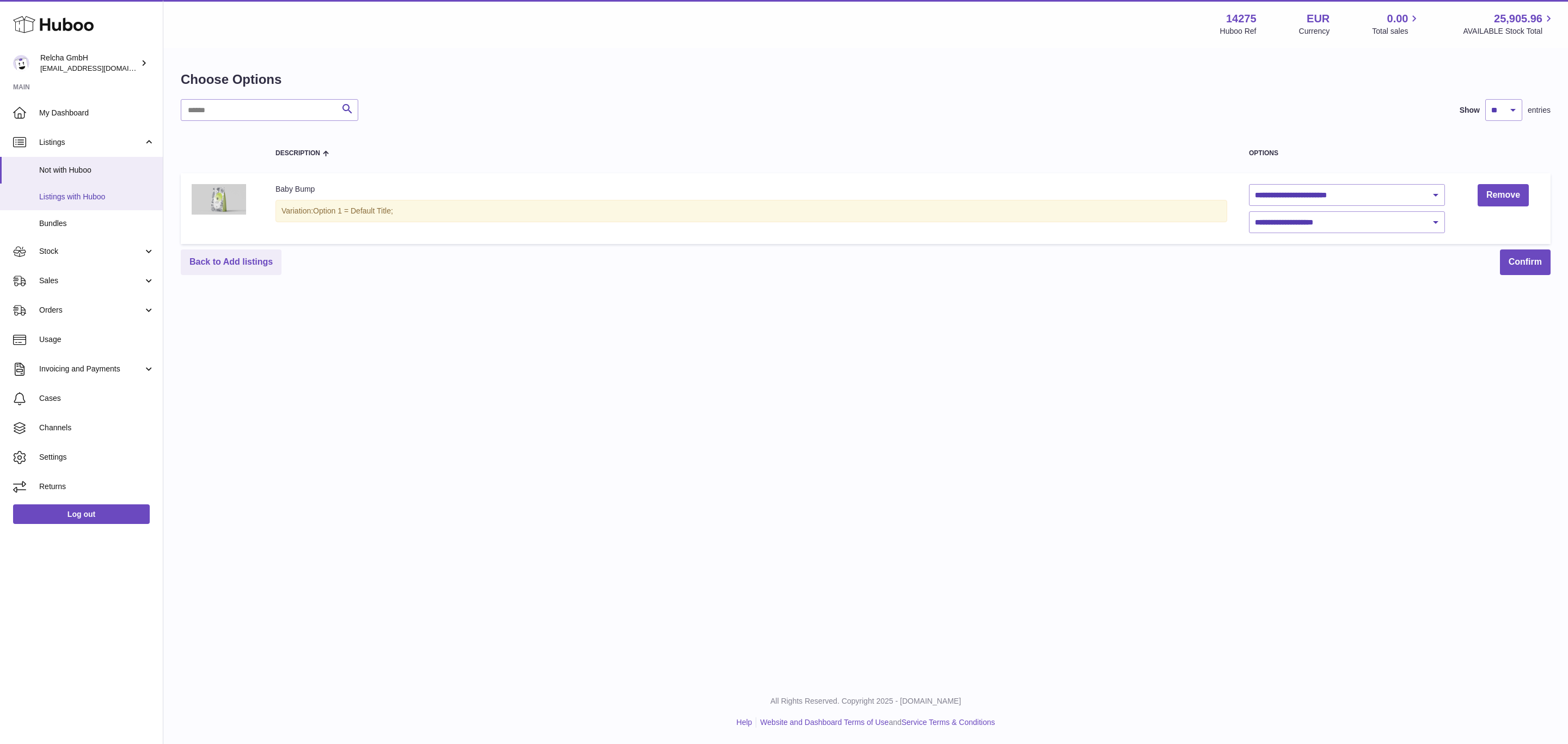
click at [69, 198] on span "Listings with Huboo" at bounding box center [97, 196] width 115 height 10
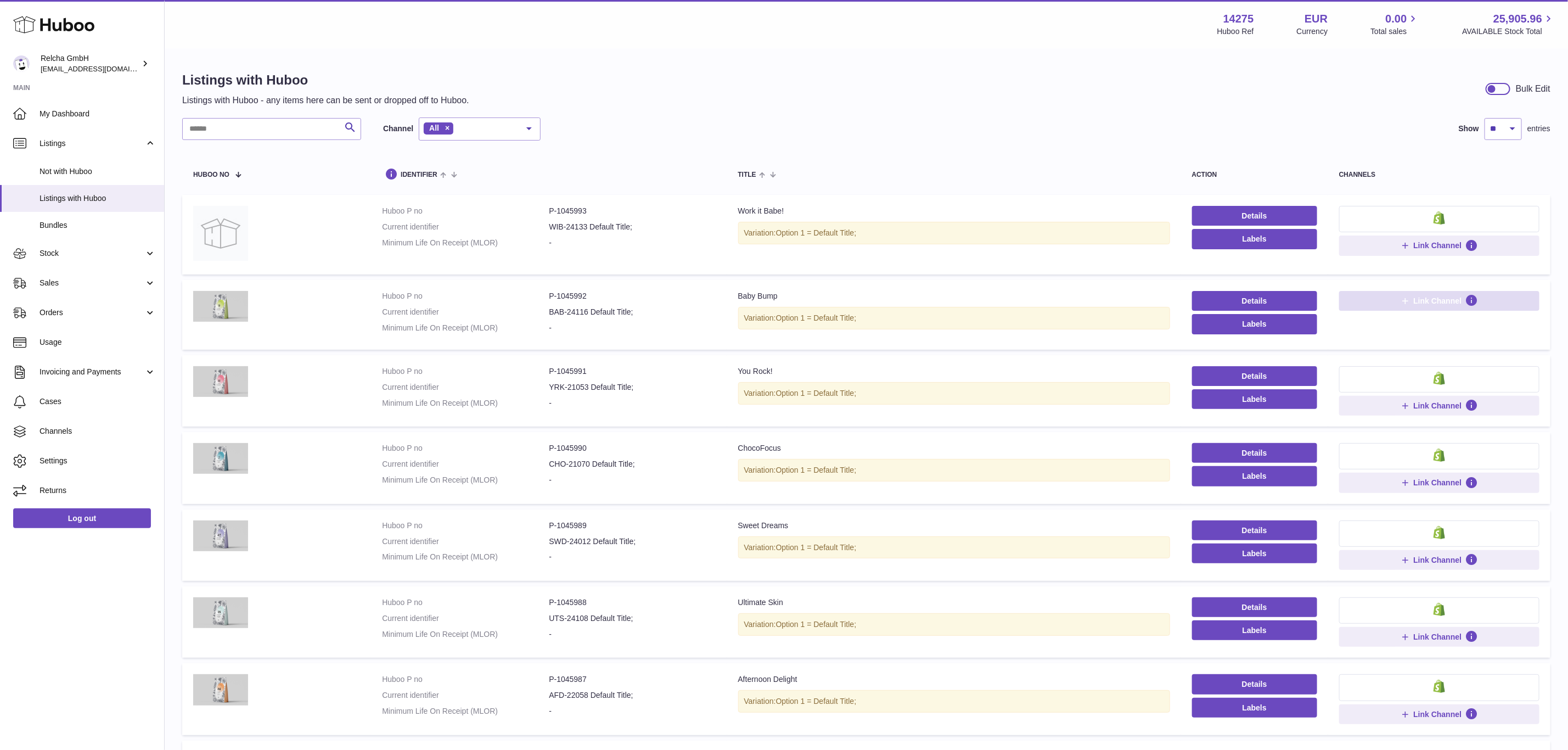
click at [1379, 308] on button "Link Channel" at bounding box center [1439, 301] width 201 height 20
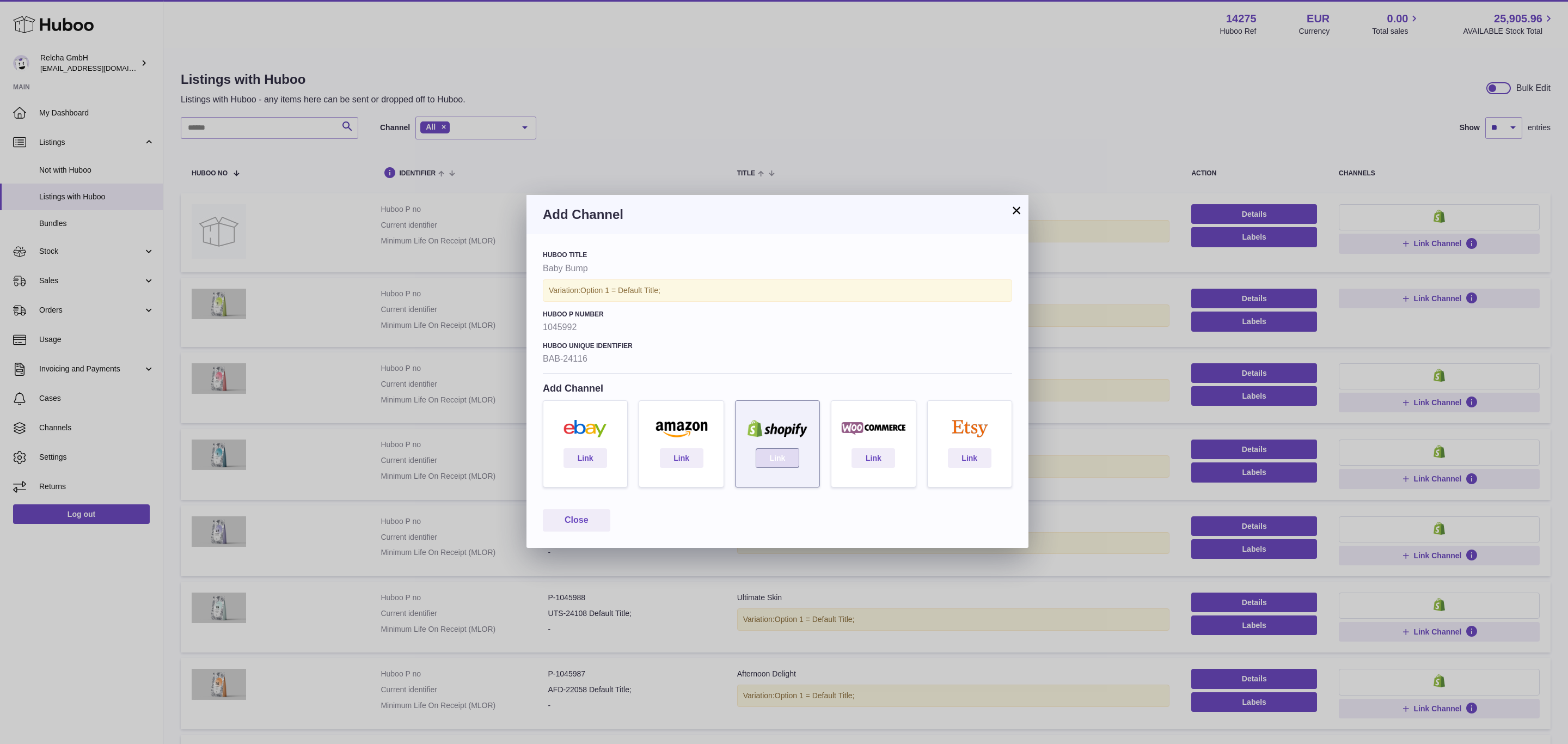
click at [767, 460] on link "Link" at bounding box center [777, 458] width 44 height 20
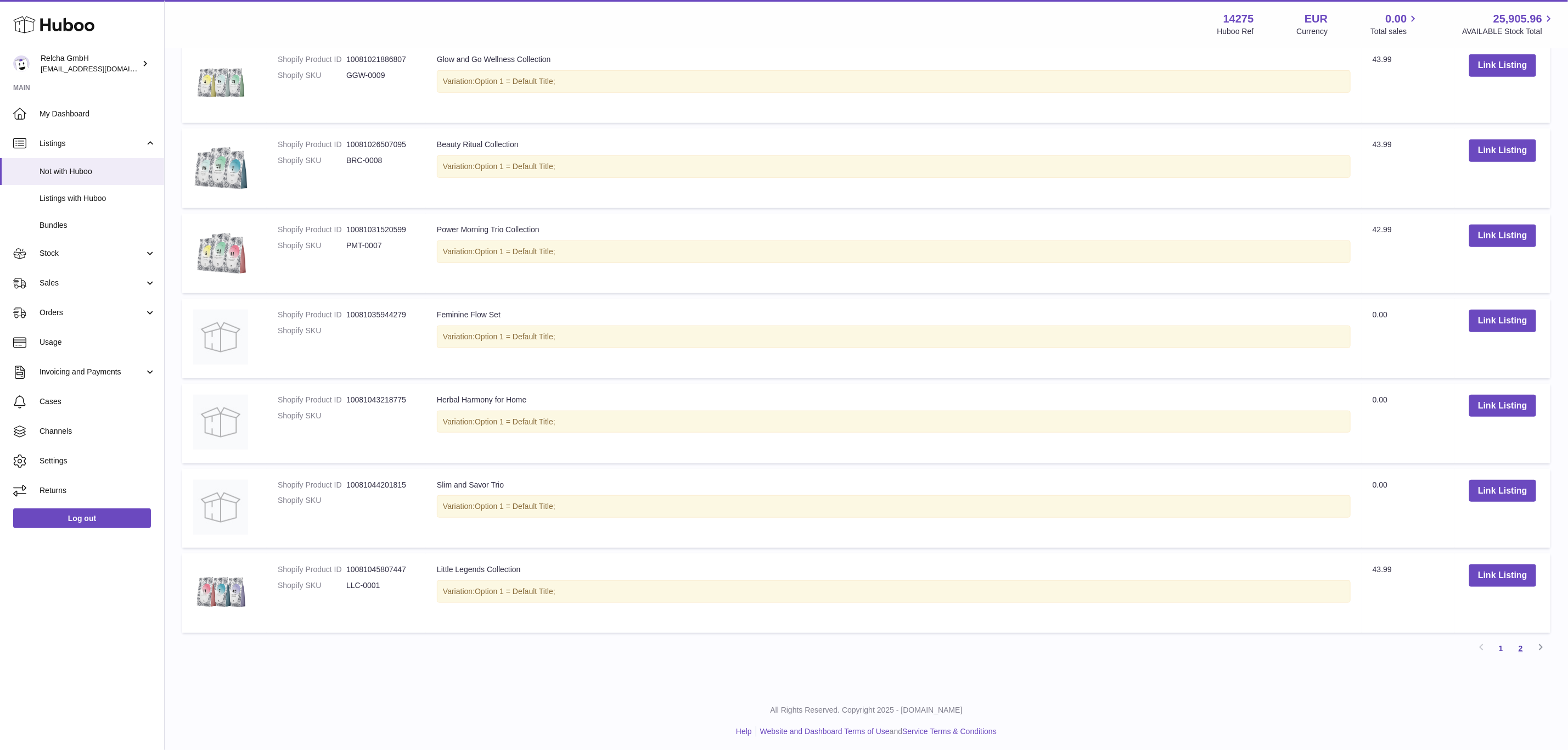
click at [1517, 638] on link "2" at bounding box center [1522, 649] width 20 height 20
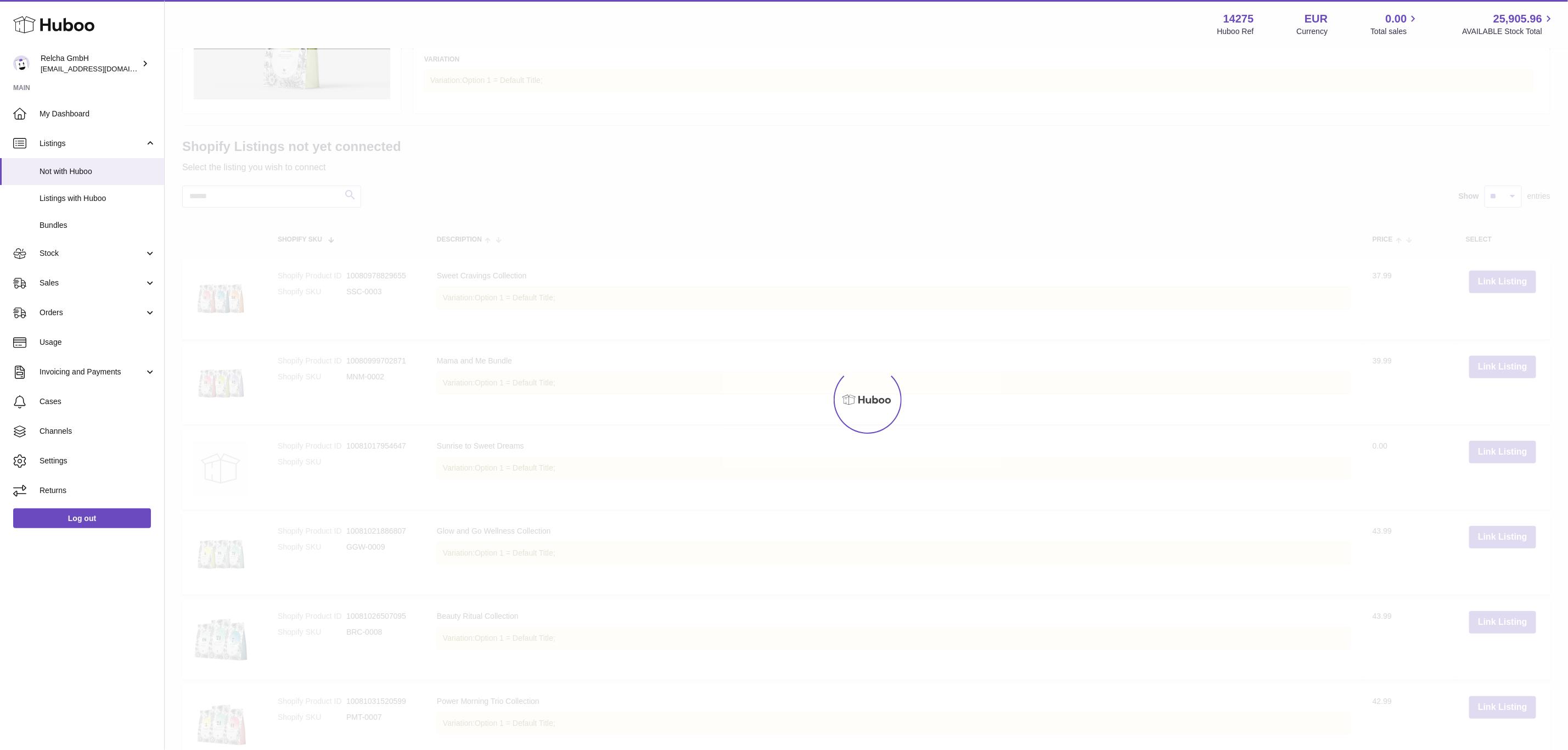
scroll to position [9, 0]
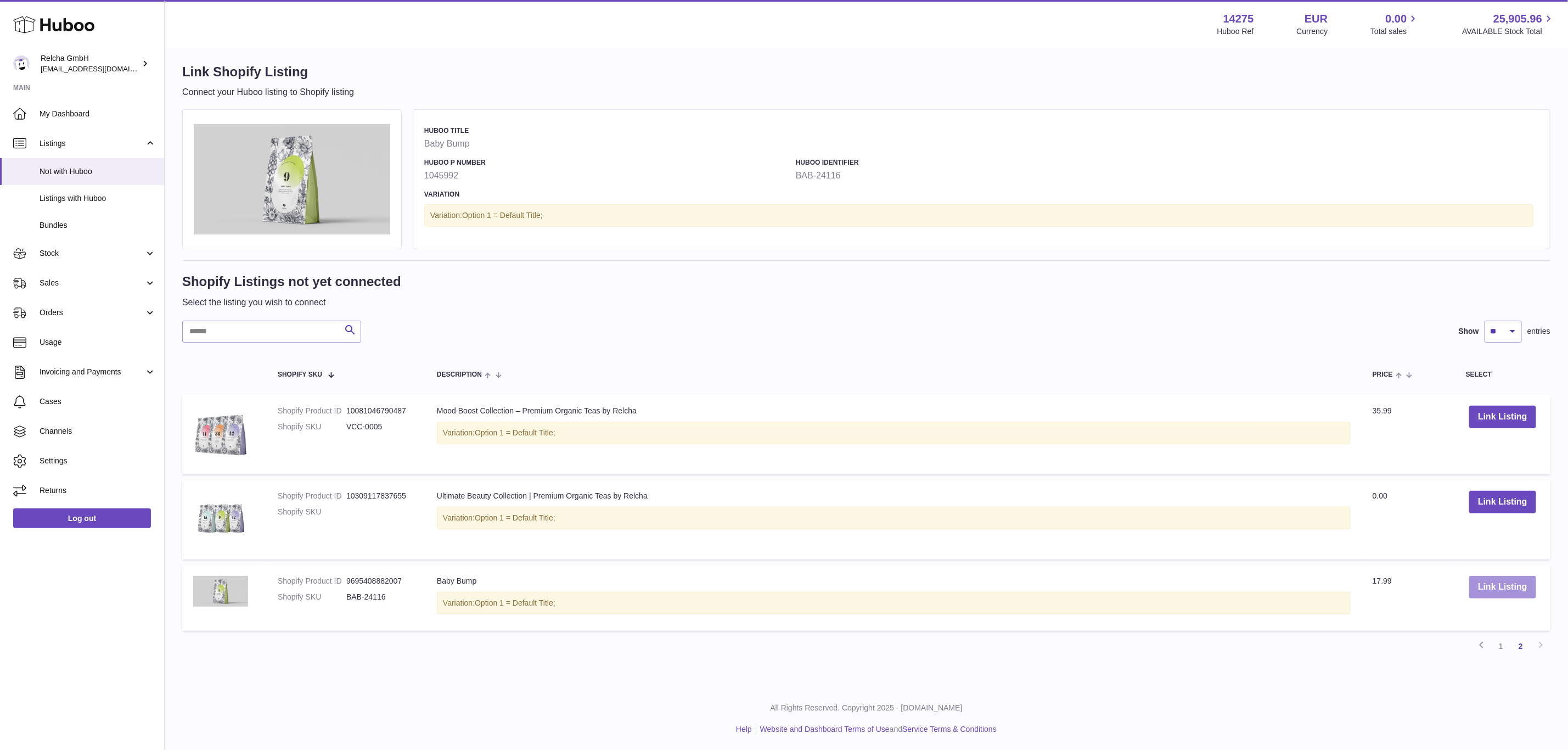
click at [1494, 587] on button "Link Listing" at bounding box center [1503, 587] width 67 height 22
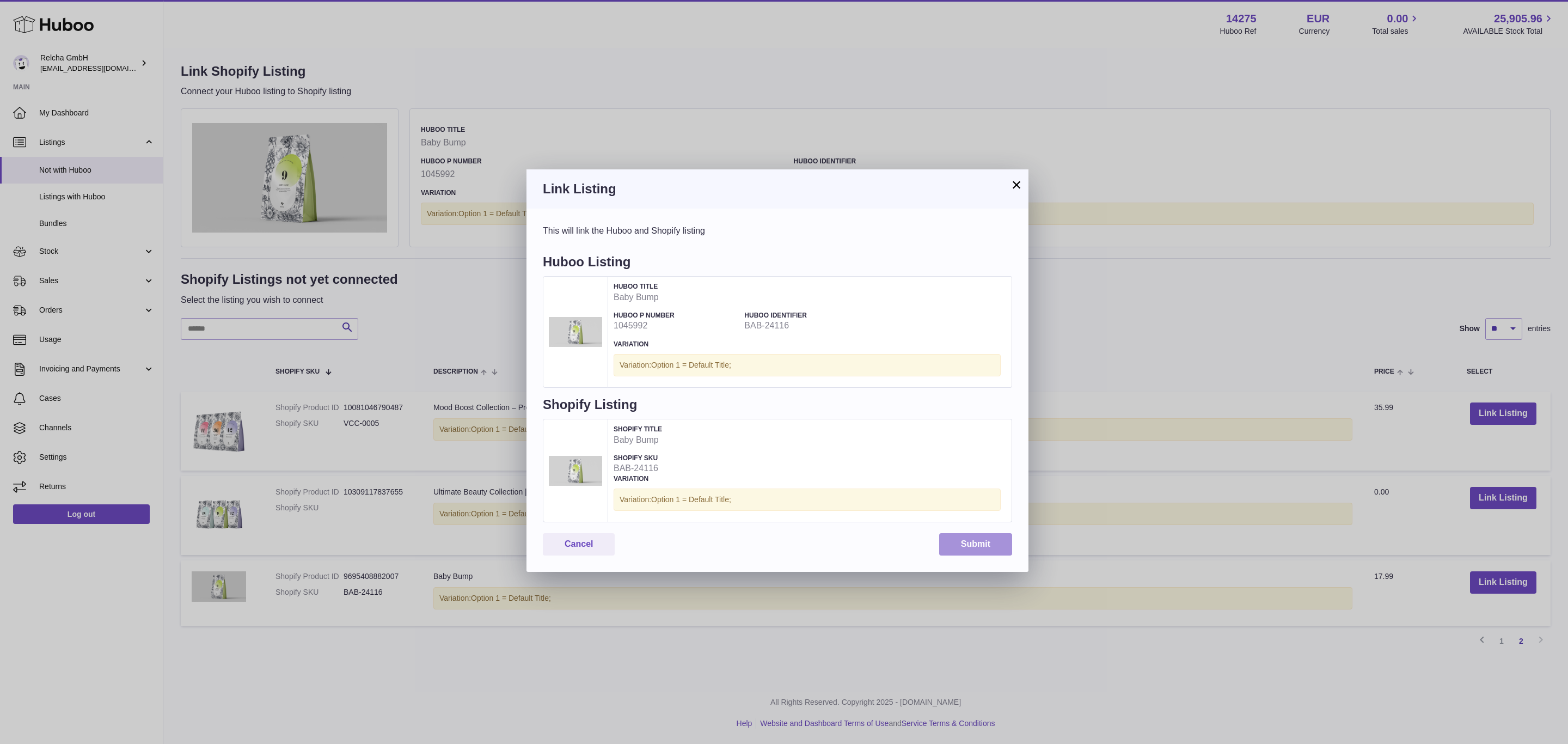
click at [963, 540] on button "Submit" at bounding box center [975, 544] width 73 height 22
